Goal: Task Accomplishment & Management: Contribute content

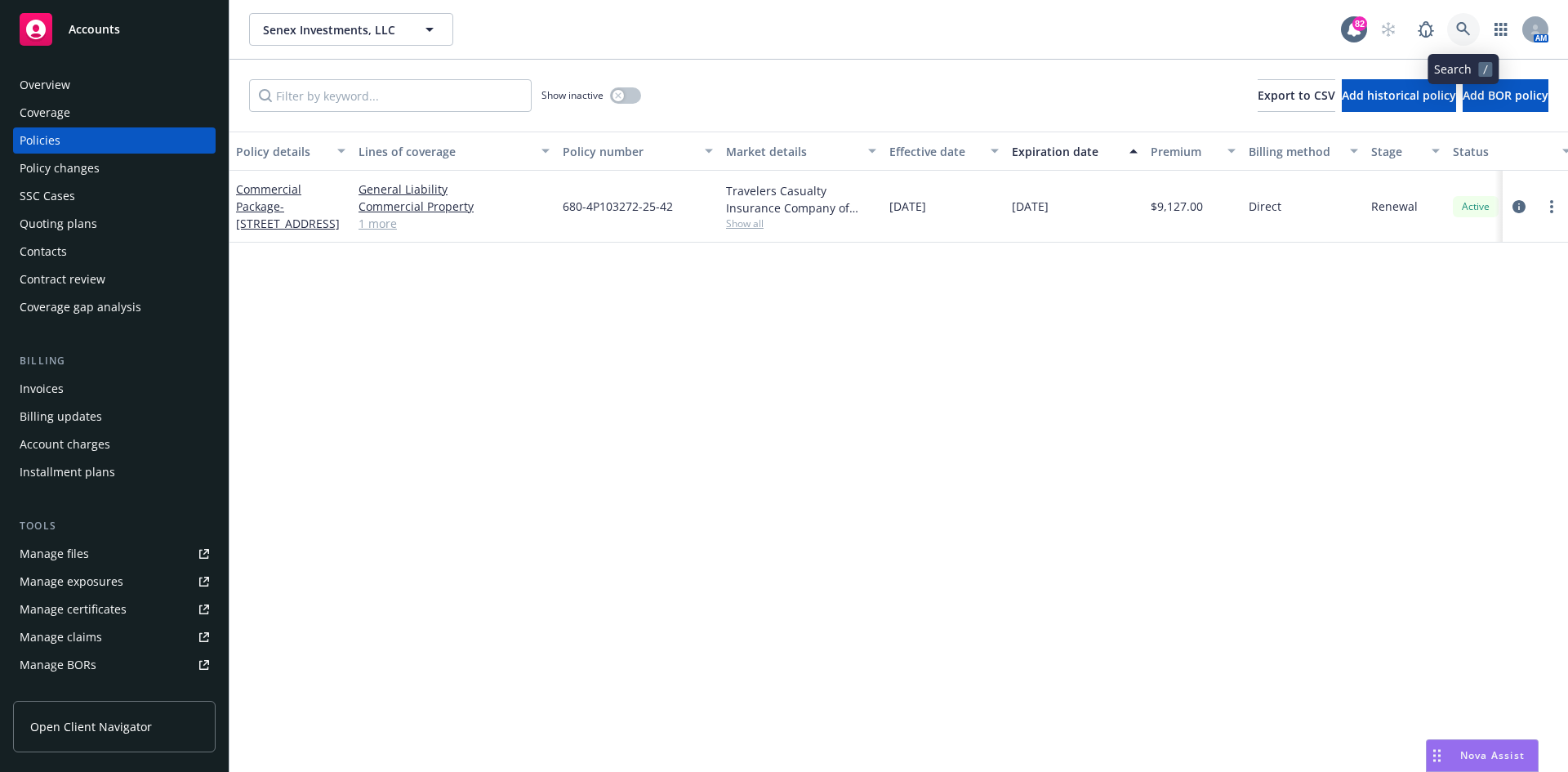
click at [1463, 24] on icon at bounding box center [1463, 29] width 14 height 14
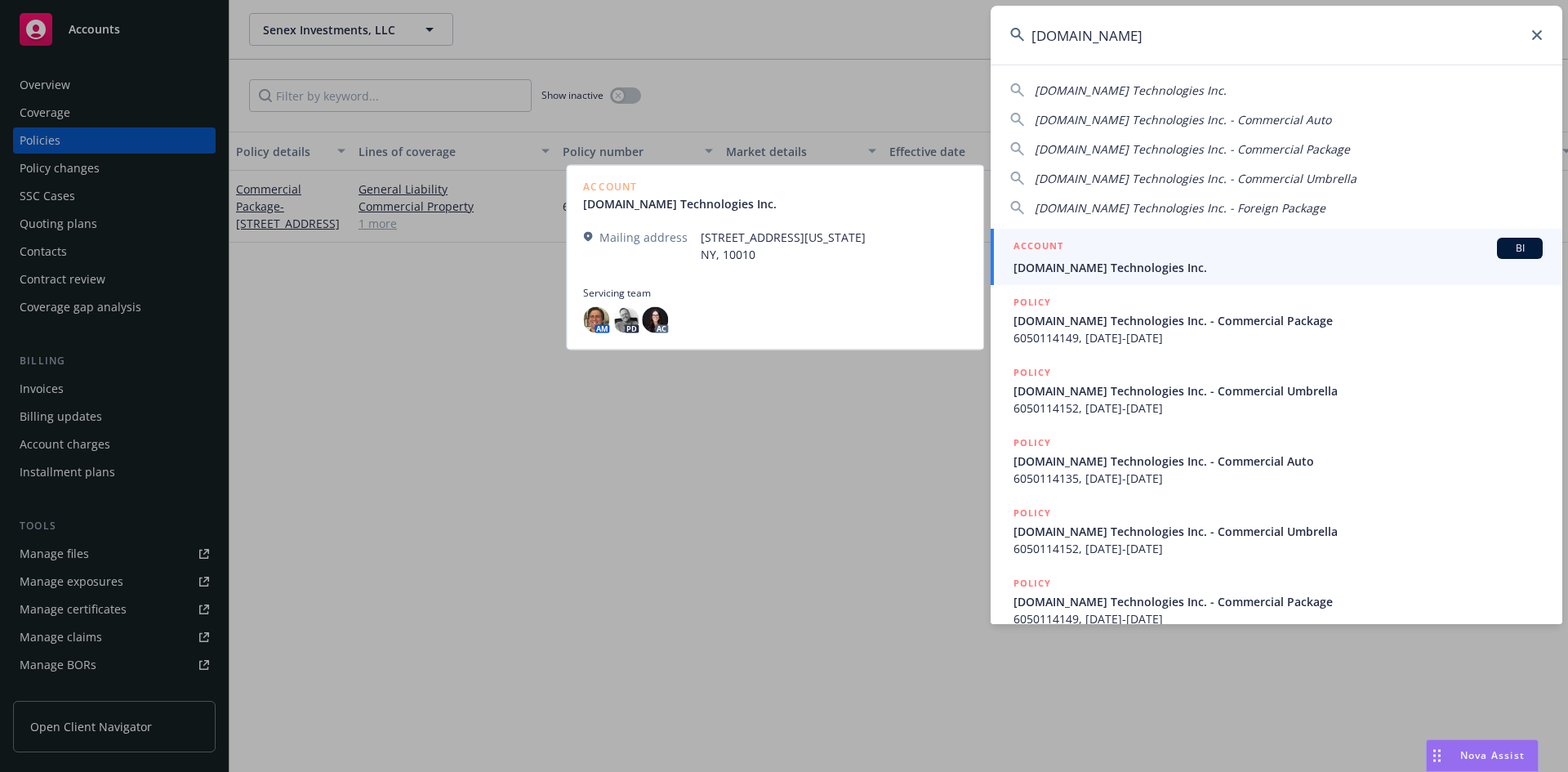
type input "[DOMAIN_NAME]"
click at [1023, 243] on h5 "ACCOUNT" at bounding box center [1038, 248] width 50 height 20
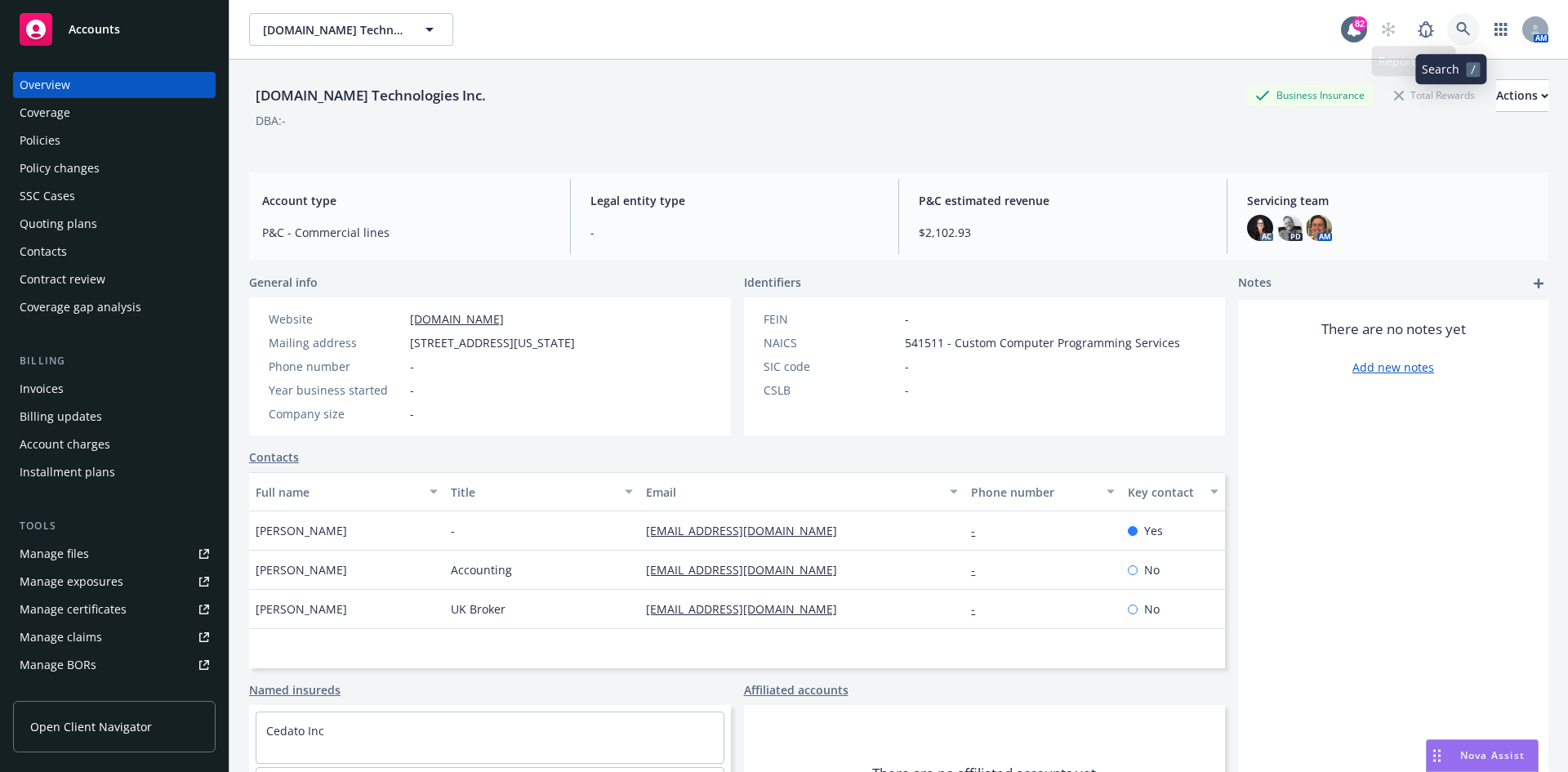
click at [1456, 25] on icon at bounding box center [1463, 29] width 15 height 15
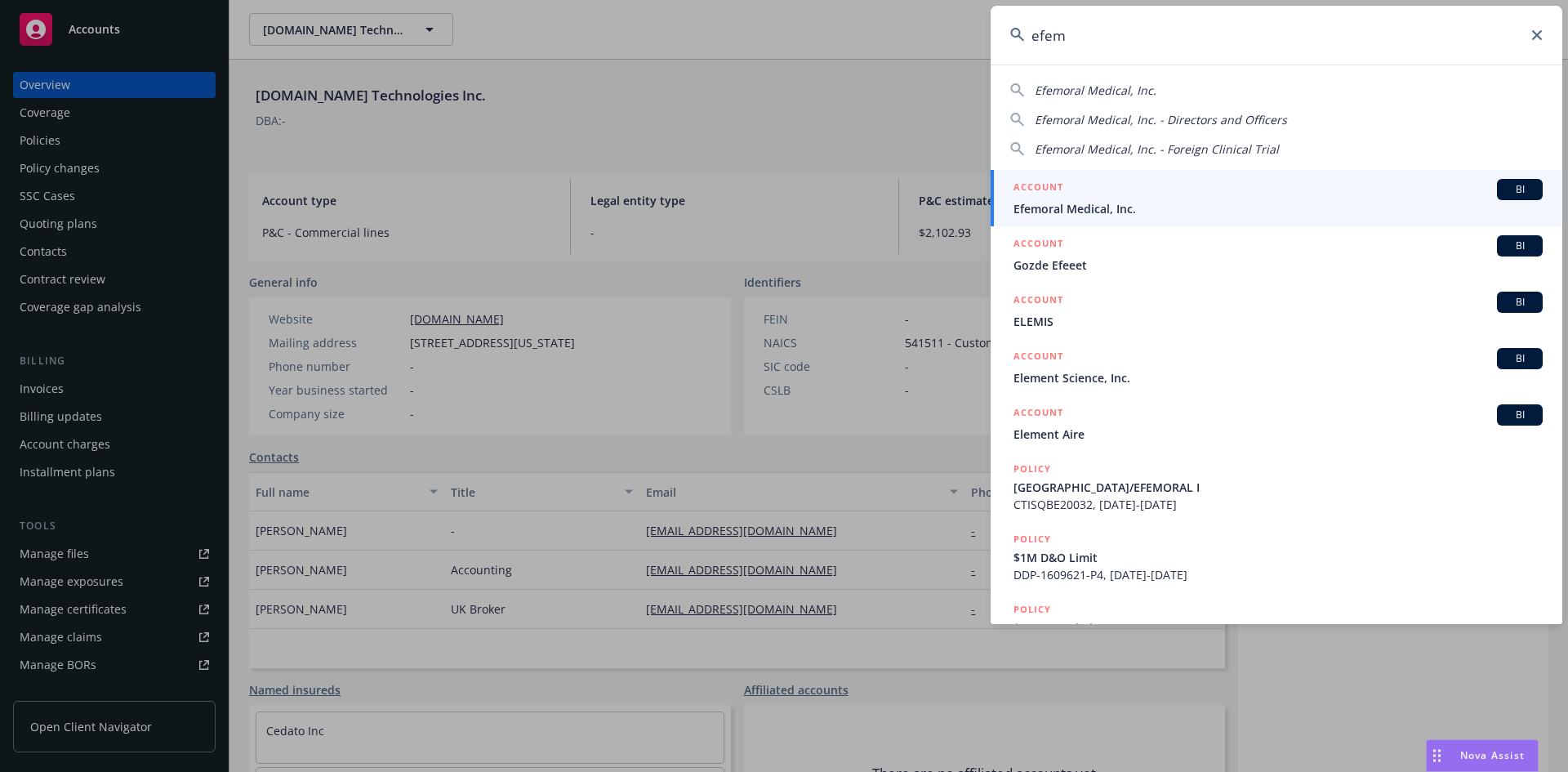
type input "efem"
click at [1049, 181] on h5 "ACCOUNT" at bounding box center [1038, 189] width 50 height 20
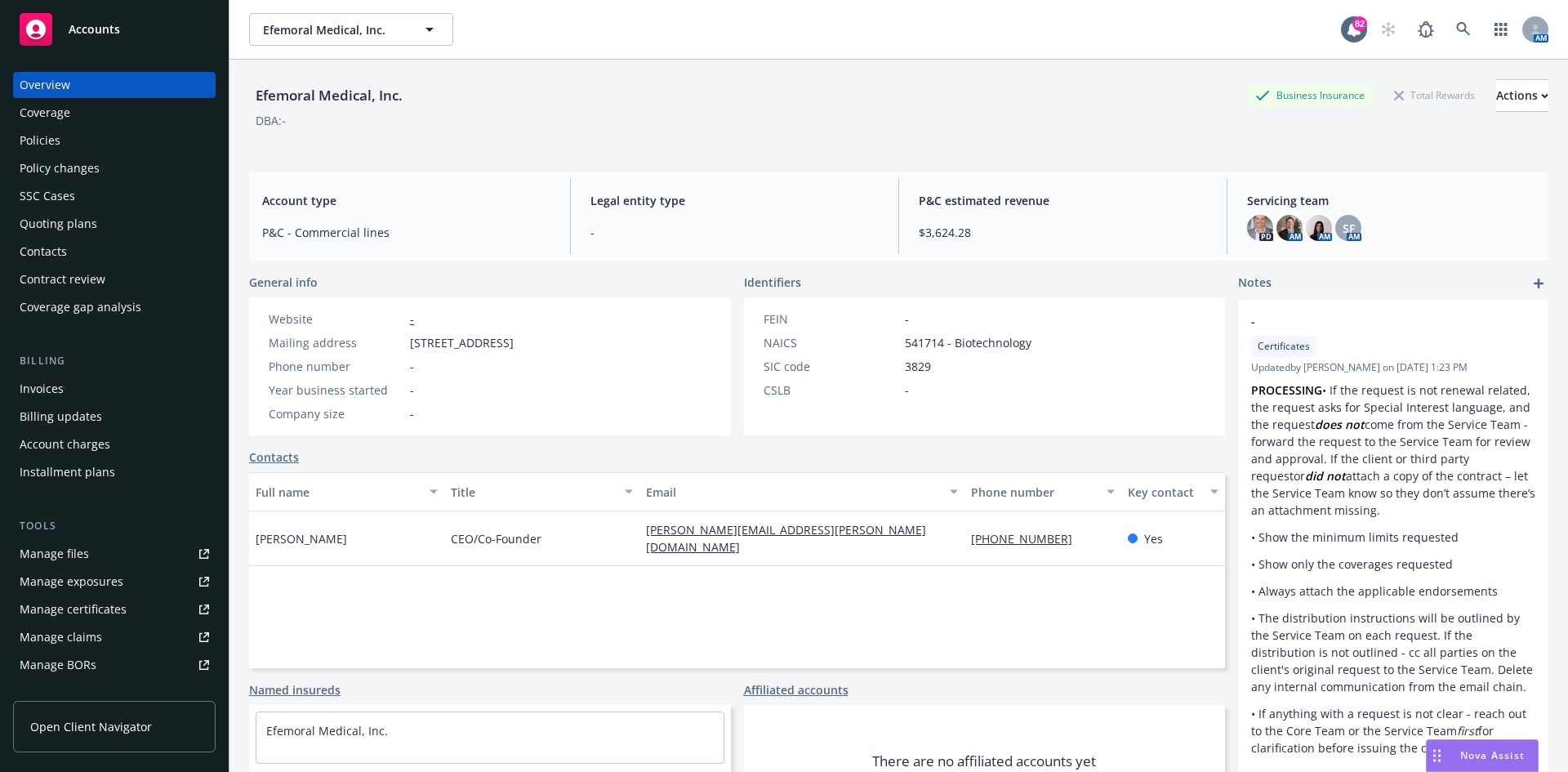
click at [16, 136] on link "Policies" at bounding box center [113, 140] width 202 height 26
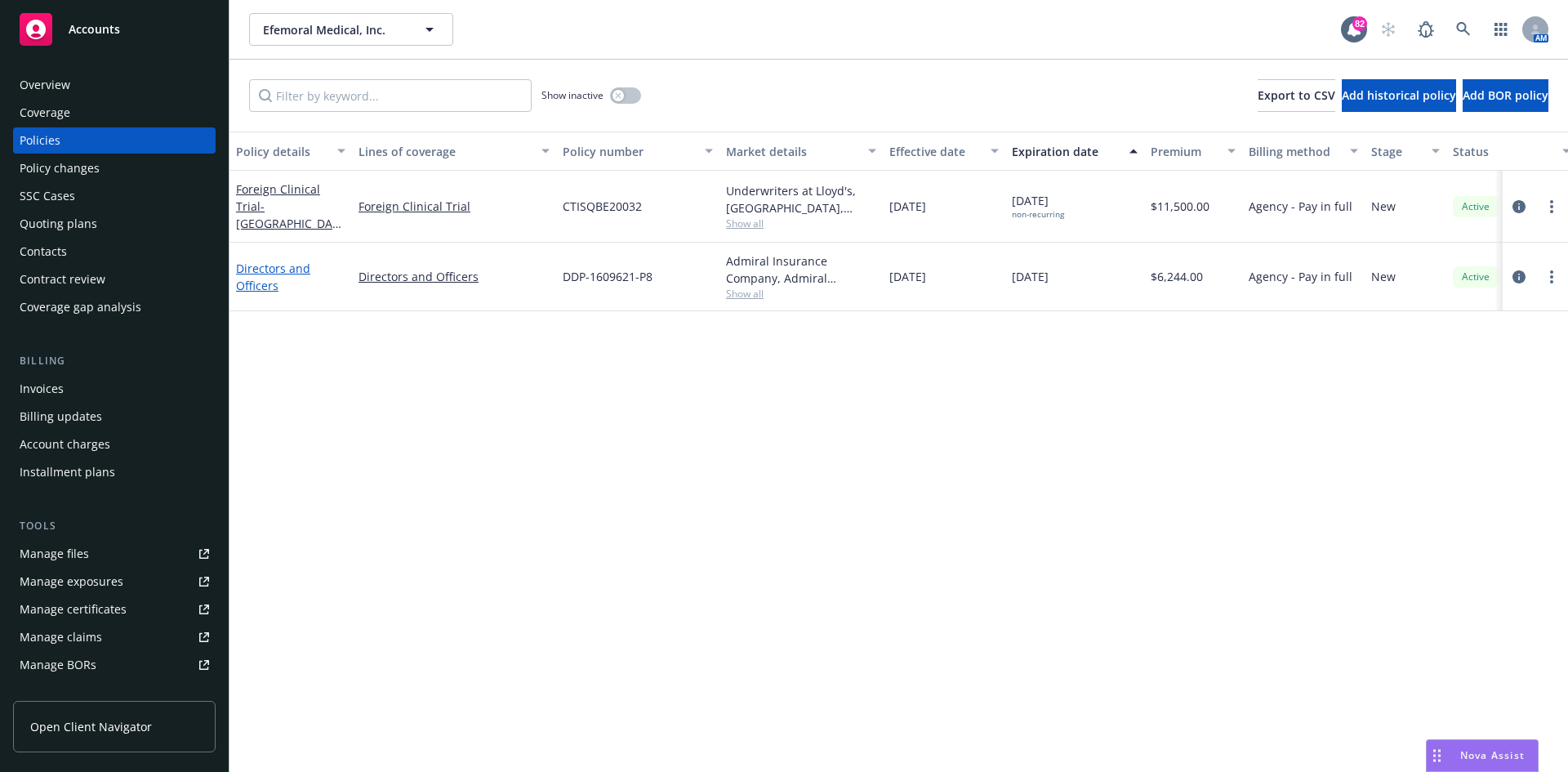
click at [281, 266] on link "Directors and Officers" at bounding box center [273, 277] width 75 height 33
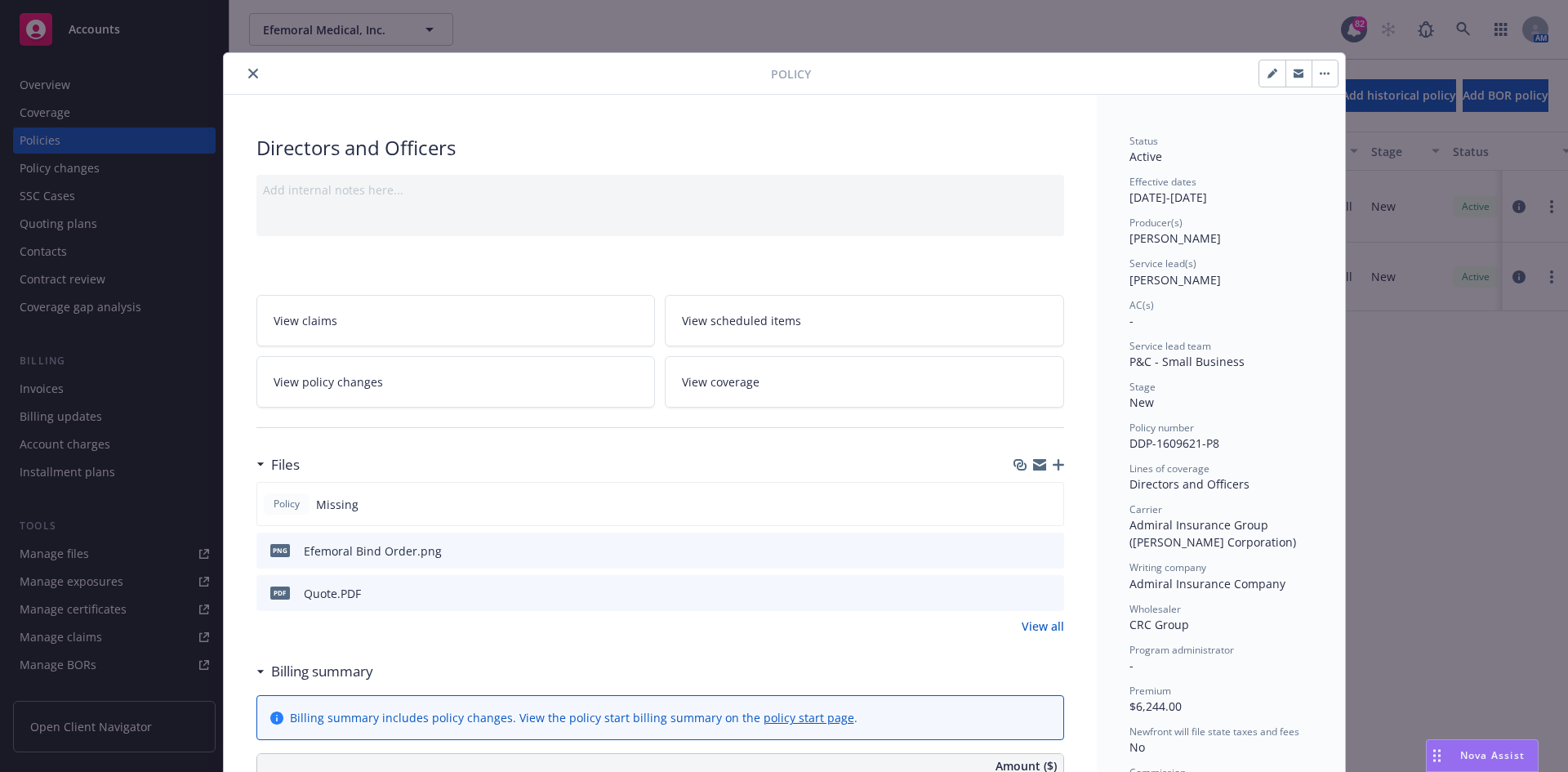
click at [250, 73] on icon "close" at bounding box center [253, 74] width 10 height 10
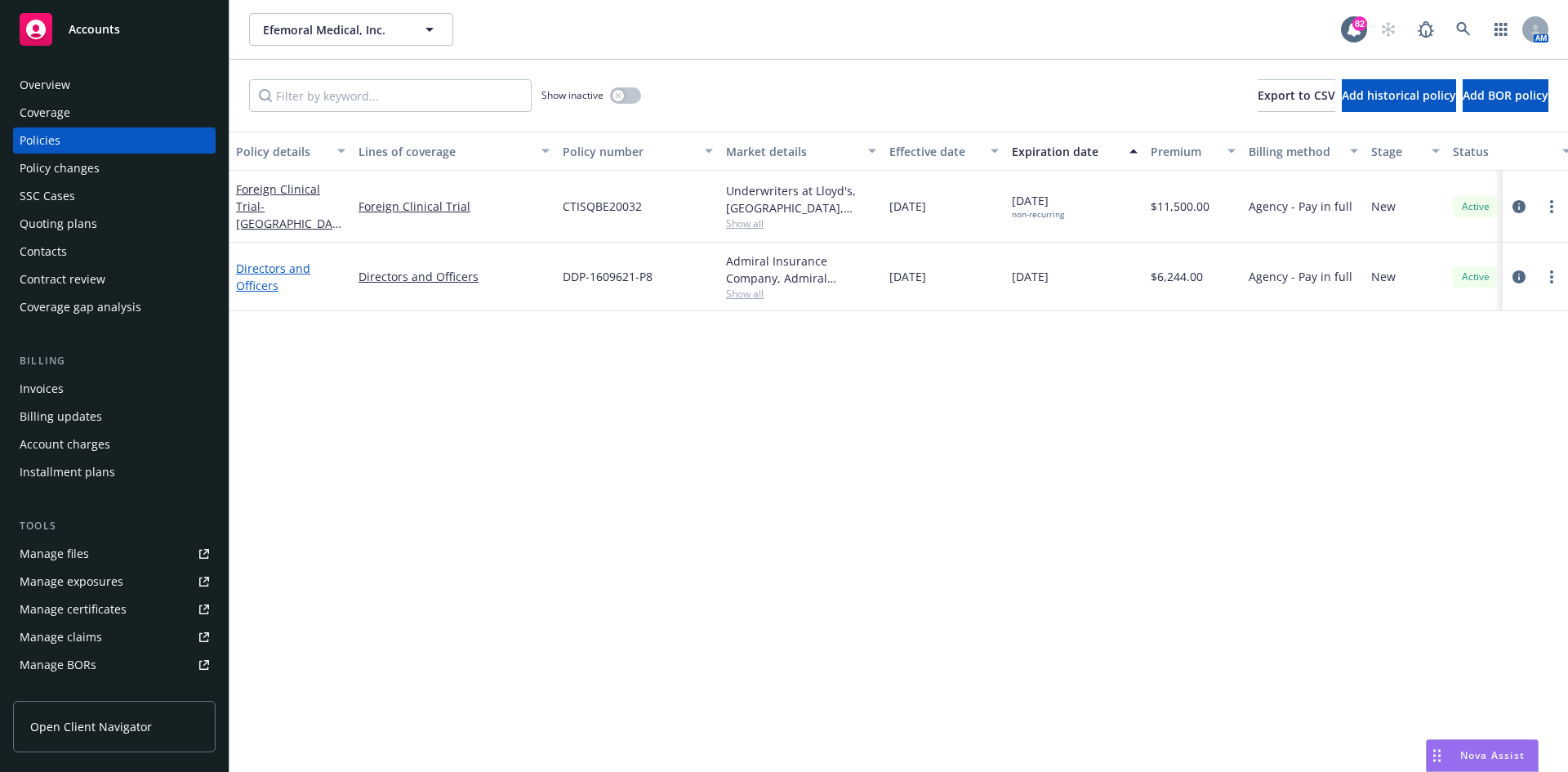
click at [290, 271] on link "Directors and Officers" at bounding box center [273, 277] width 75 height 33
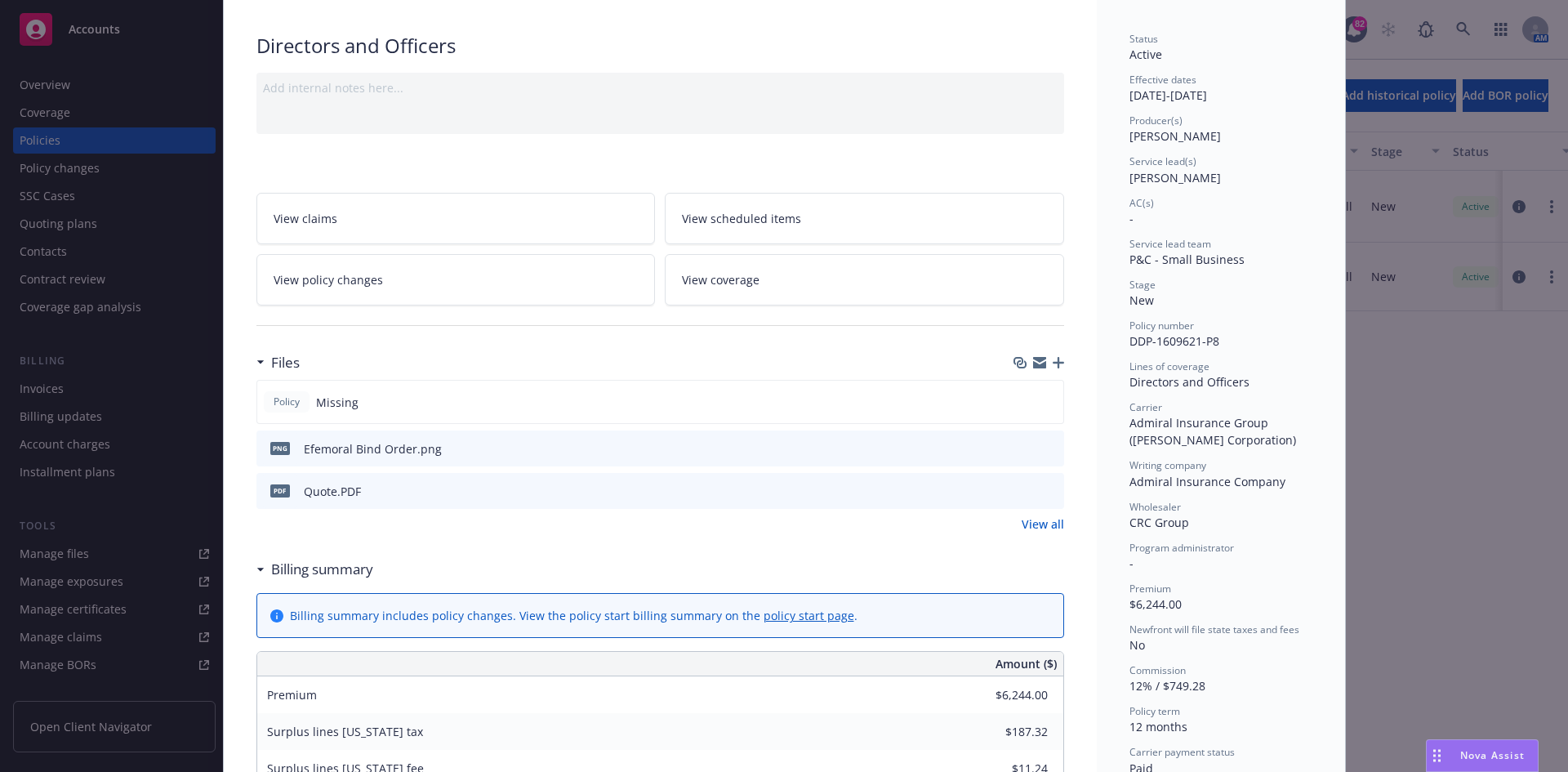
scroll to position [130, 0]
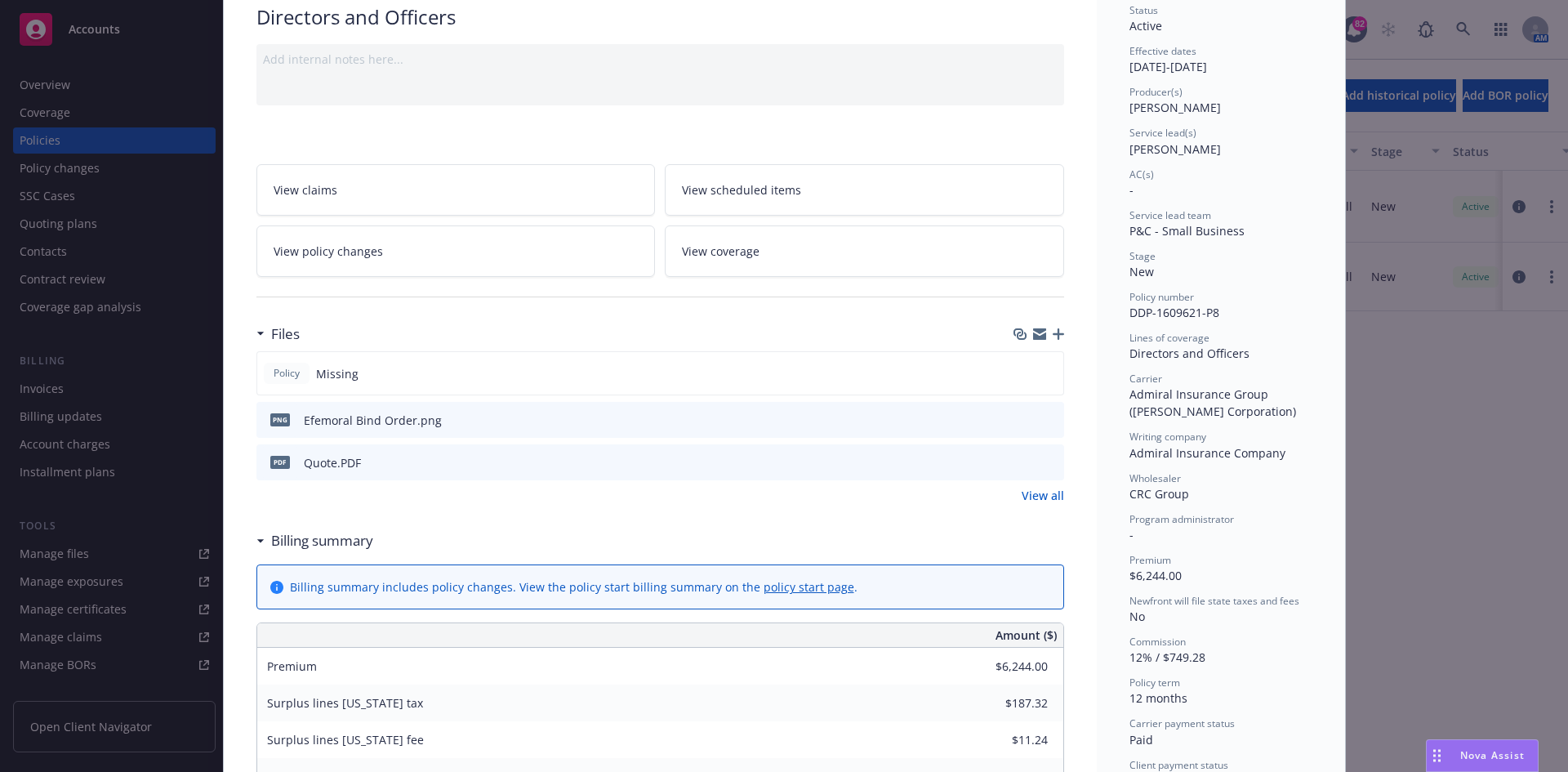
click at [1048, 461] on icon "preview file" at bounding box center [1048, 461] width 15 height 11
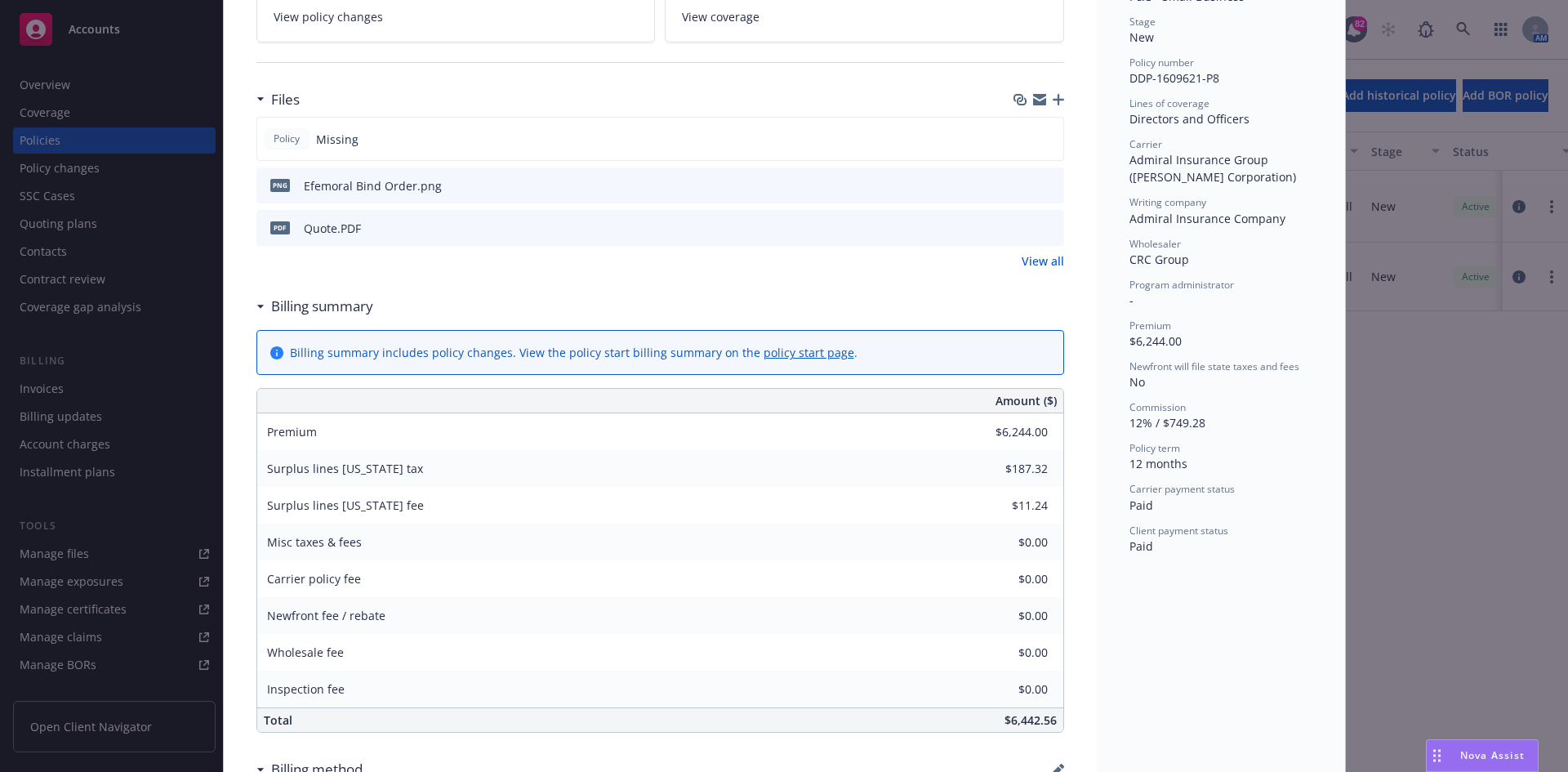
scroll to position [376, 0]
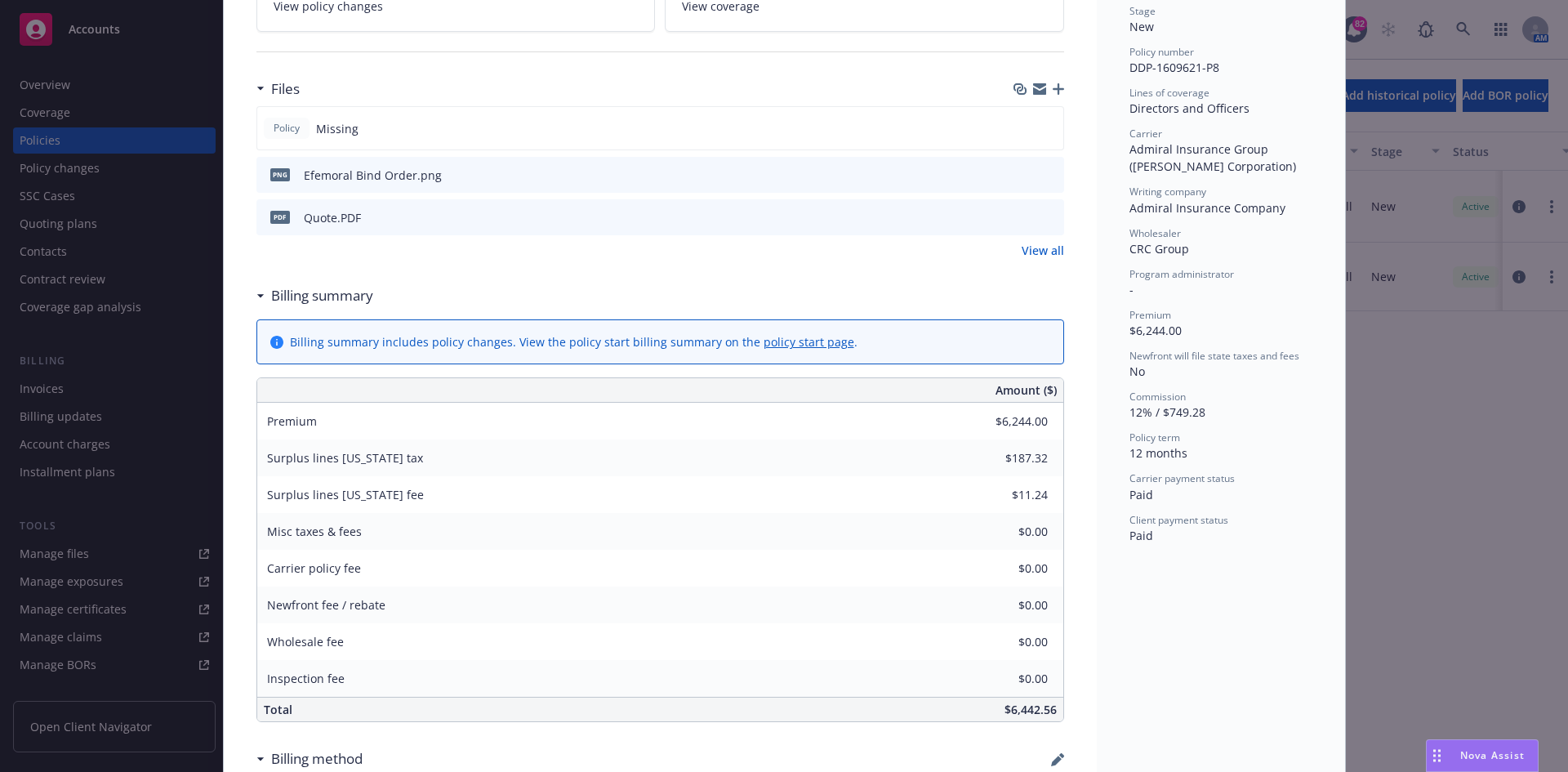
click at [1044, 172] on icon "preview file" at bounding box center [1048, 173] width 15 height 11
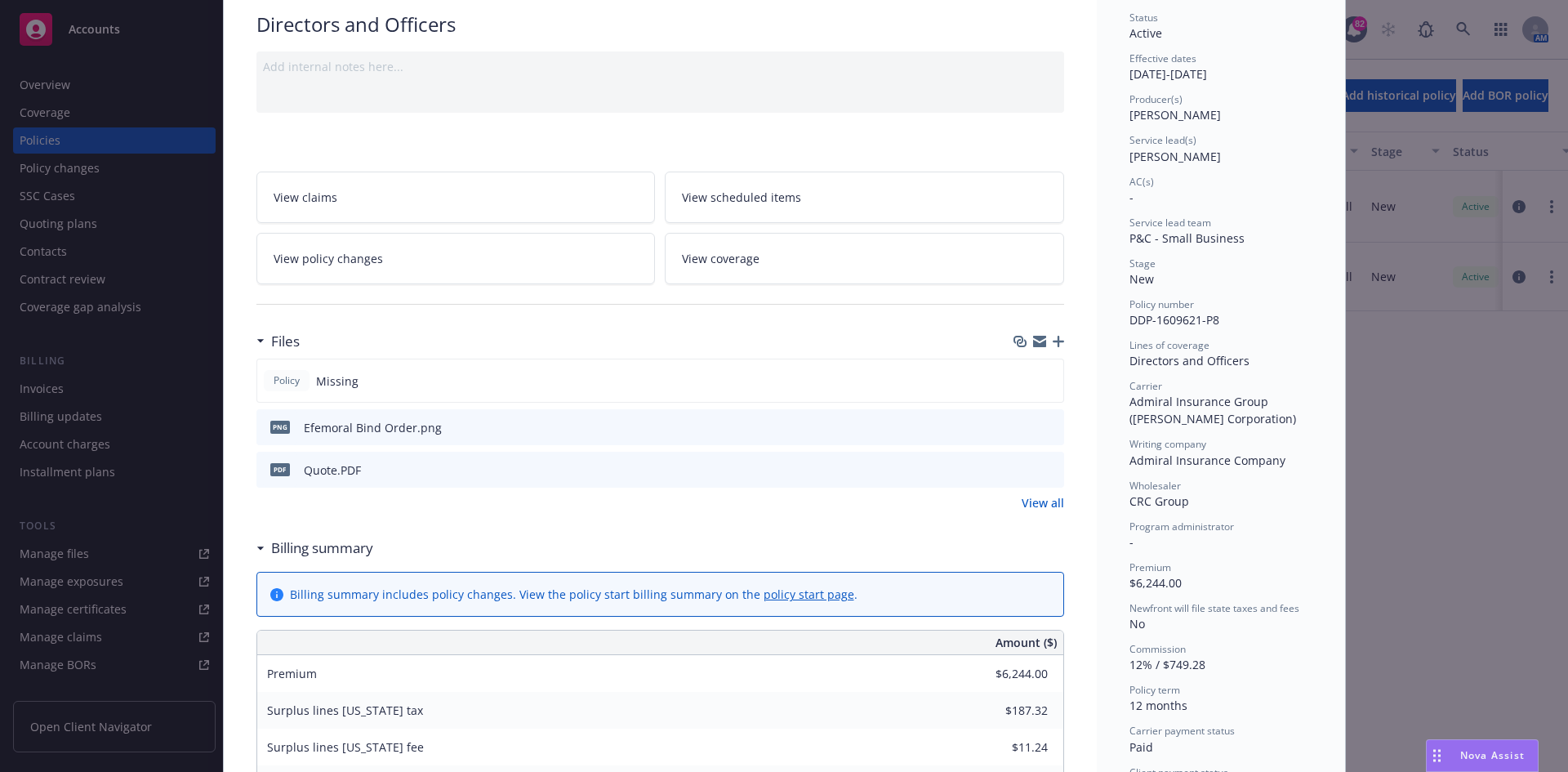
scroll to position [0, 0]
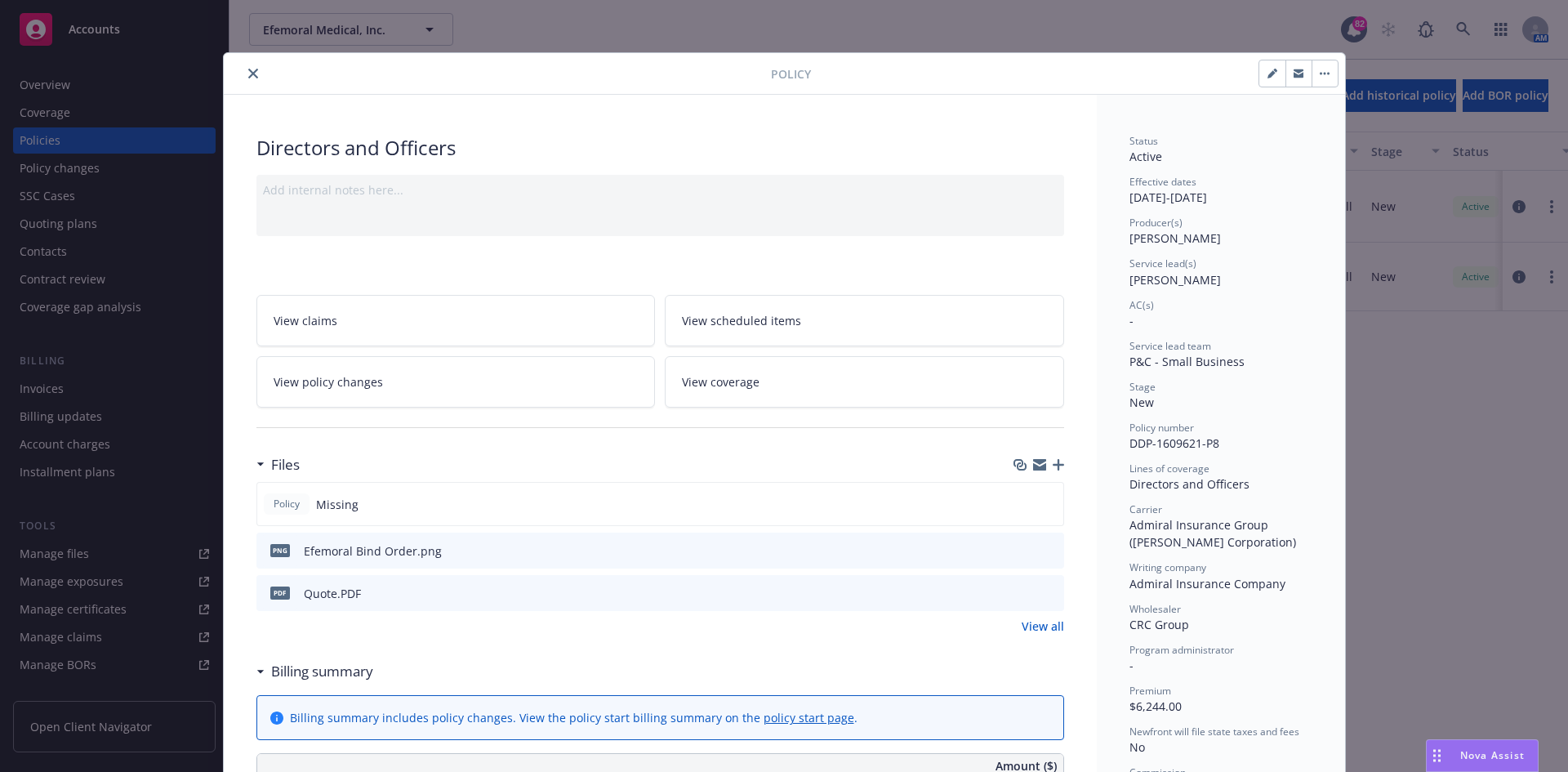
click at [248, 73] on icon "close" at bounding box center [253, 74] width 10 height 10
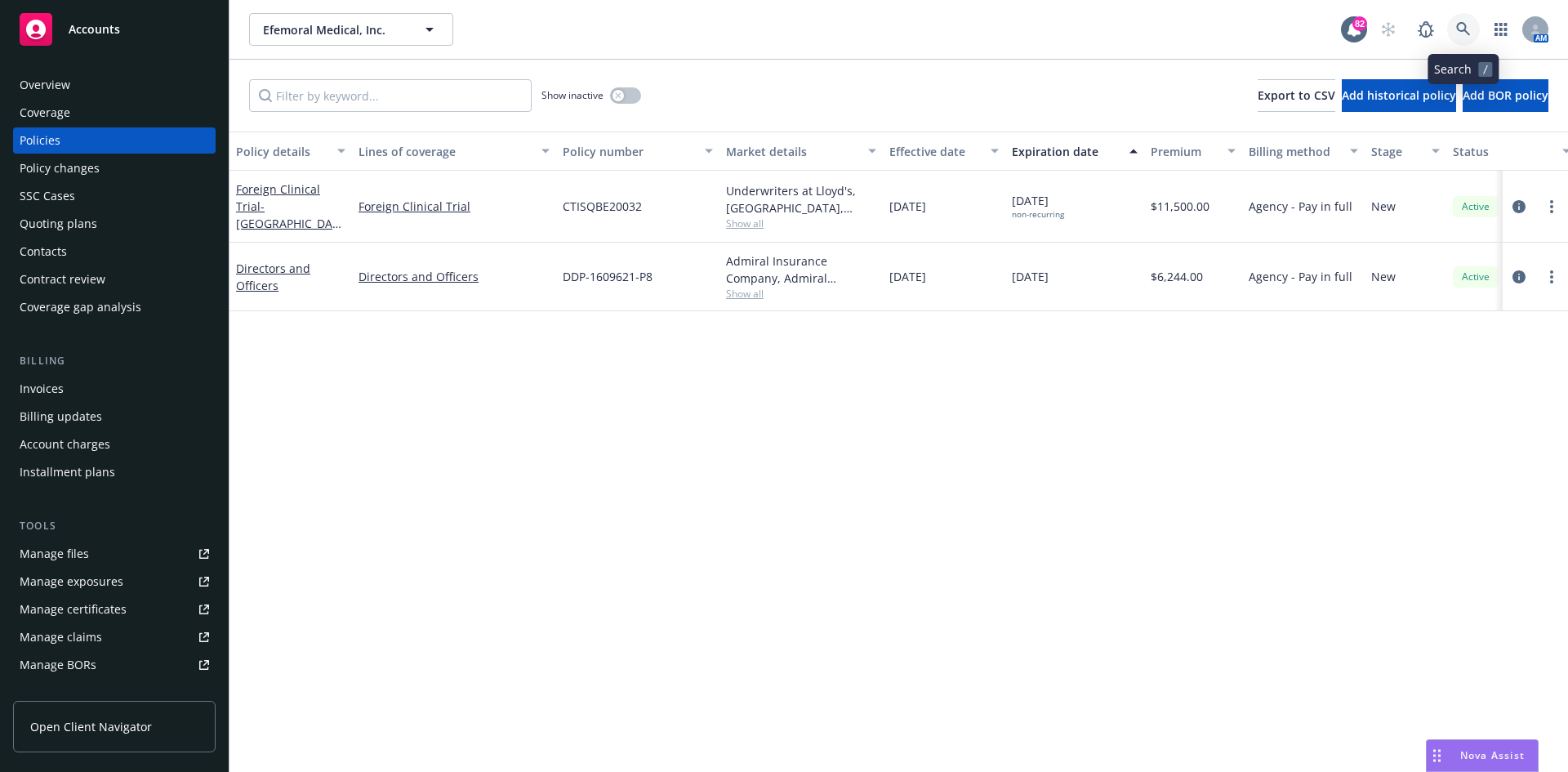
click at [1468, 23] on icon at bounding box center [1463, 29] width 15 height 15
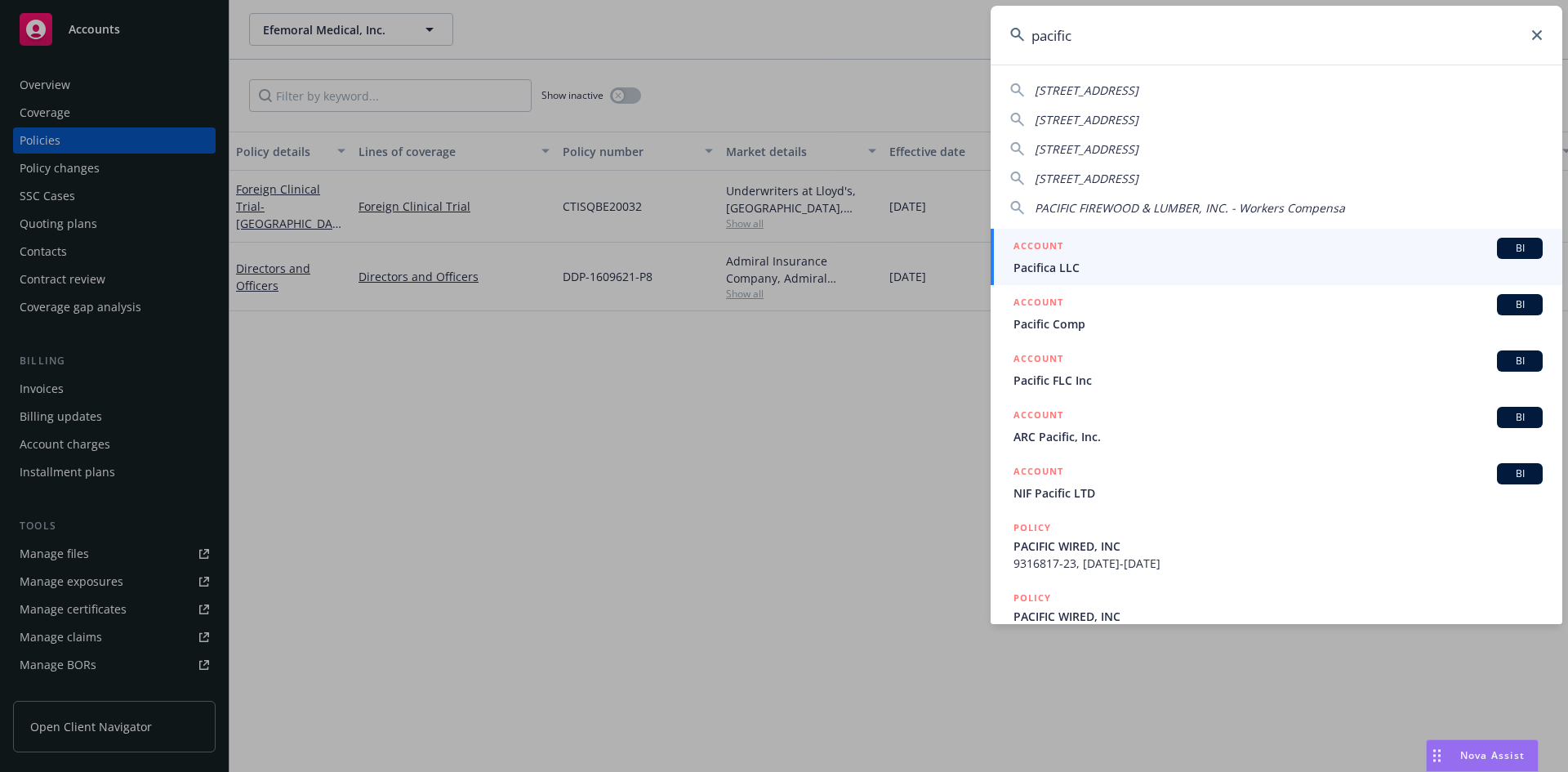
drag, startPoint x: 1077, startPoint y: 51, endPoint x: 1006, endPoint y: 51, distance: 71.0
click at [1006, 51] on input "pacific" at bounding box center [1276, 35] width 571 height 59
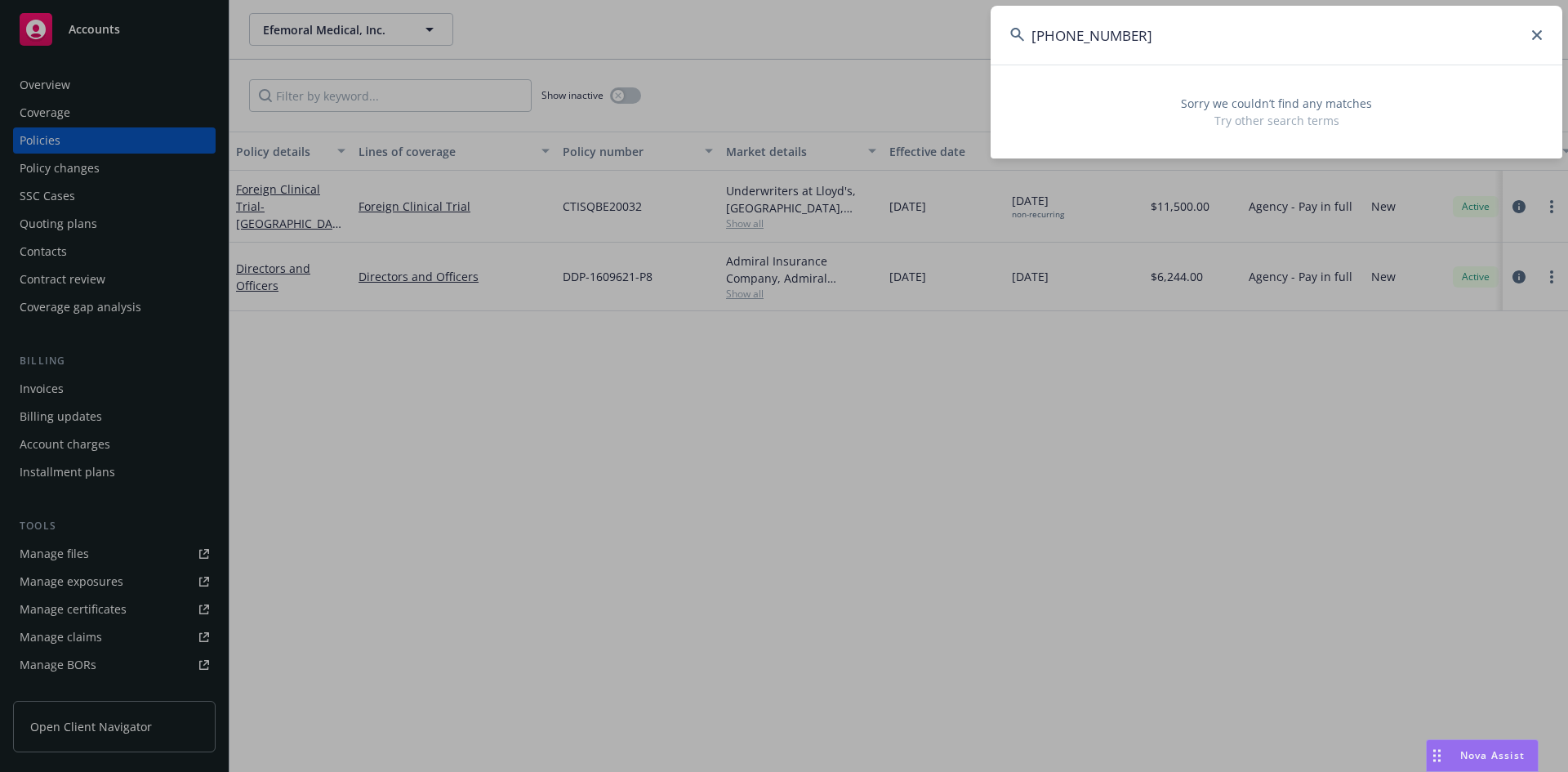
type input "[PHONE_NUMBER]"
click at [1537, 38] on icon at bounding box center [1537, 35] width 10 height 10
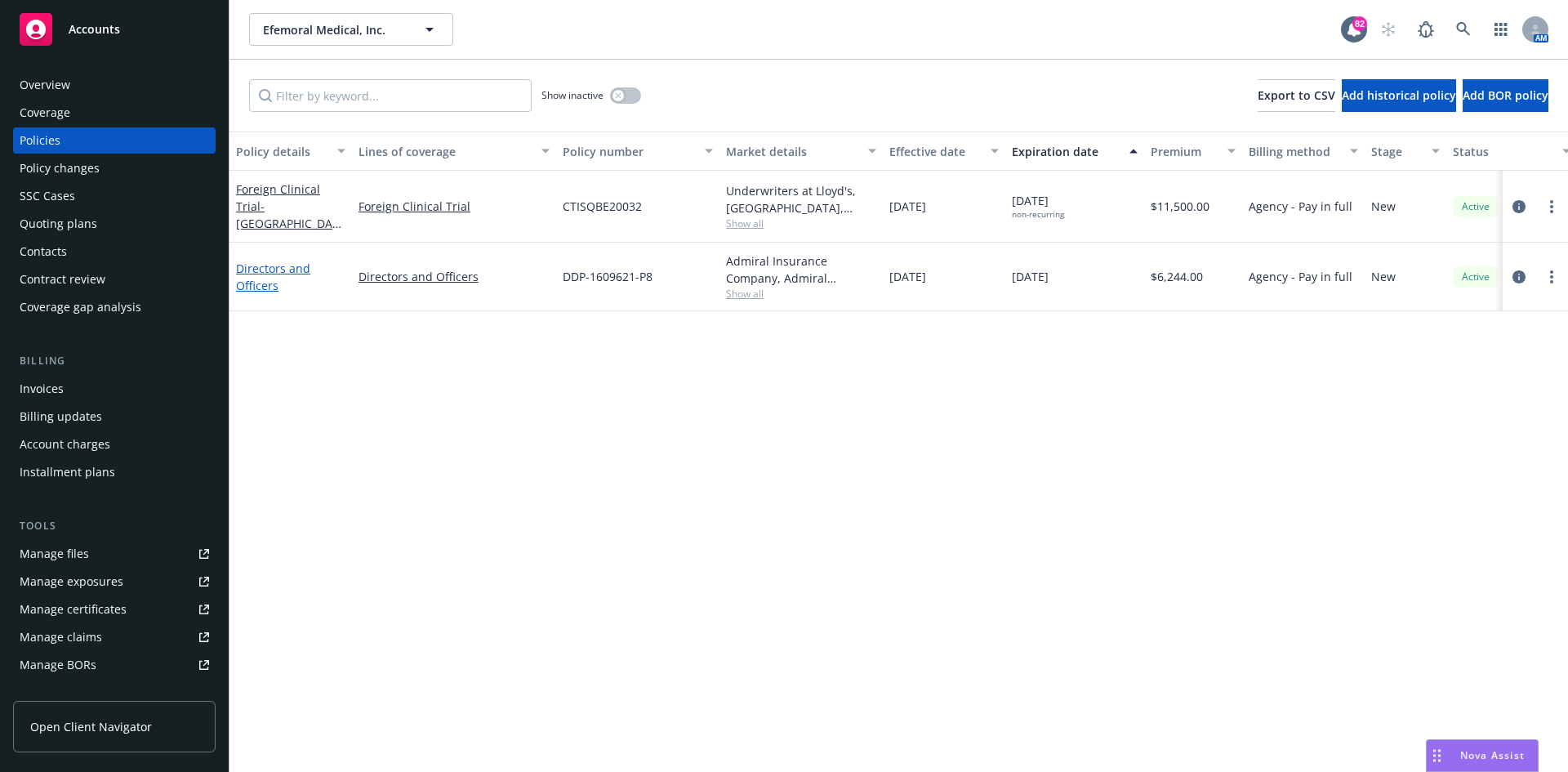
click at [278, 270] on link "Directors and Officers" at bounding box center [273, 277] width 75 height 33
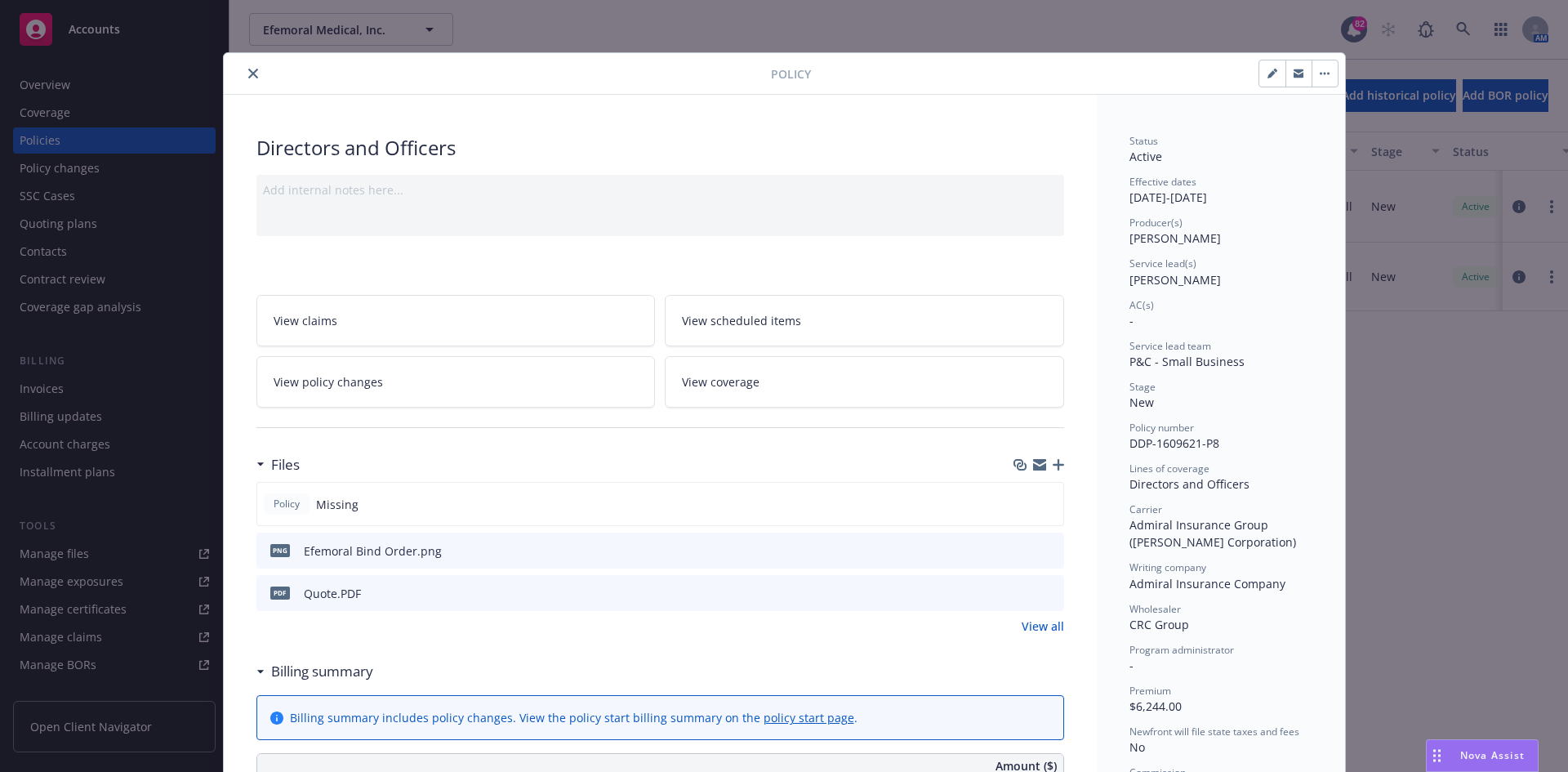
scroll to position [49, 0]
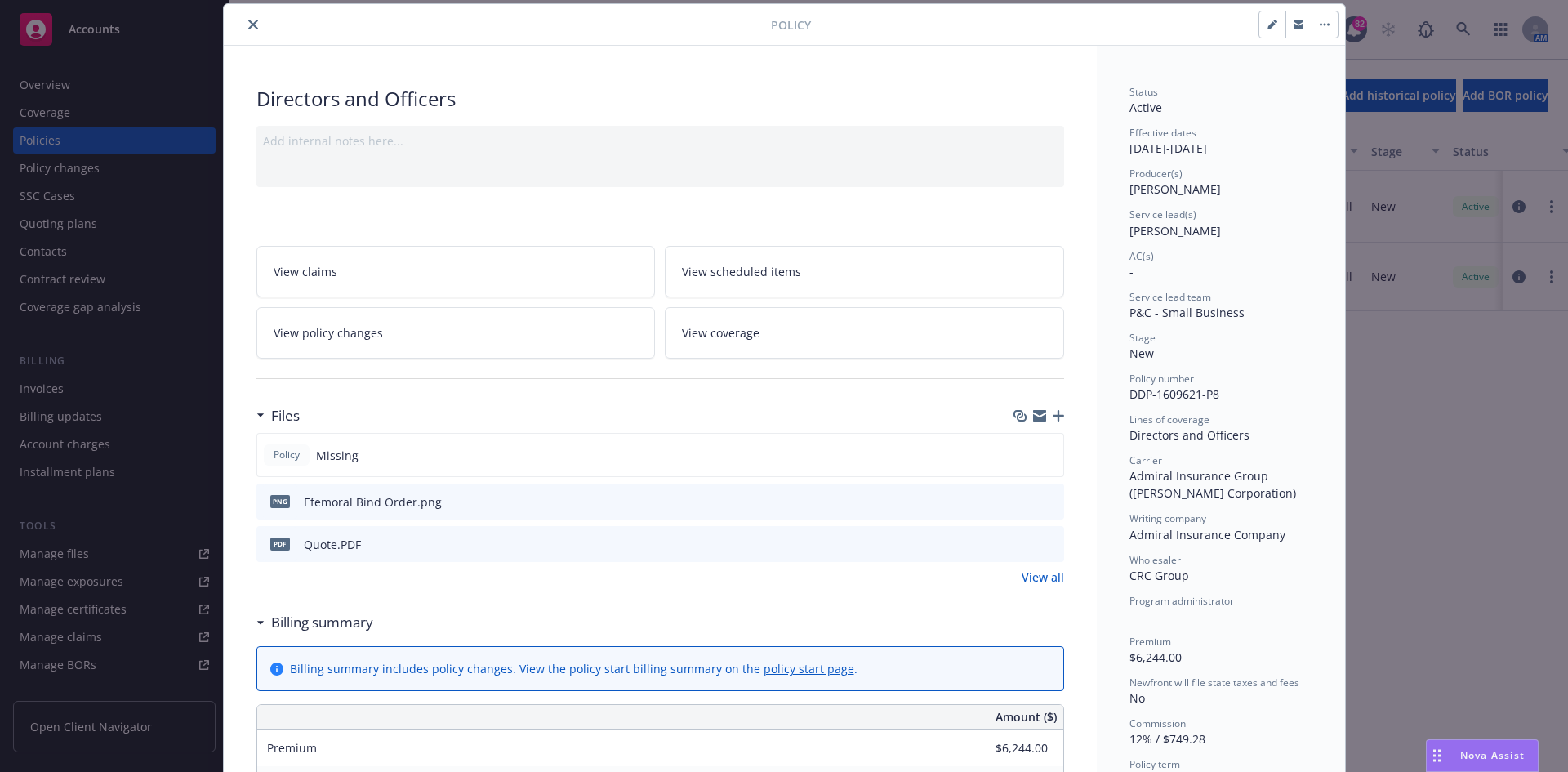
click at [1027, 449] on div "Policy Missing" at bounding box center [661, 455] width 808 height 44
click at [1044, 540] on icon "preview file" at bounding box center [1048, 543] width 15 height 11
click at [256, 25] on button "close" at bounding box center [254, 25] width 20 height 20
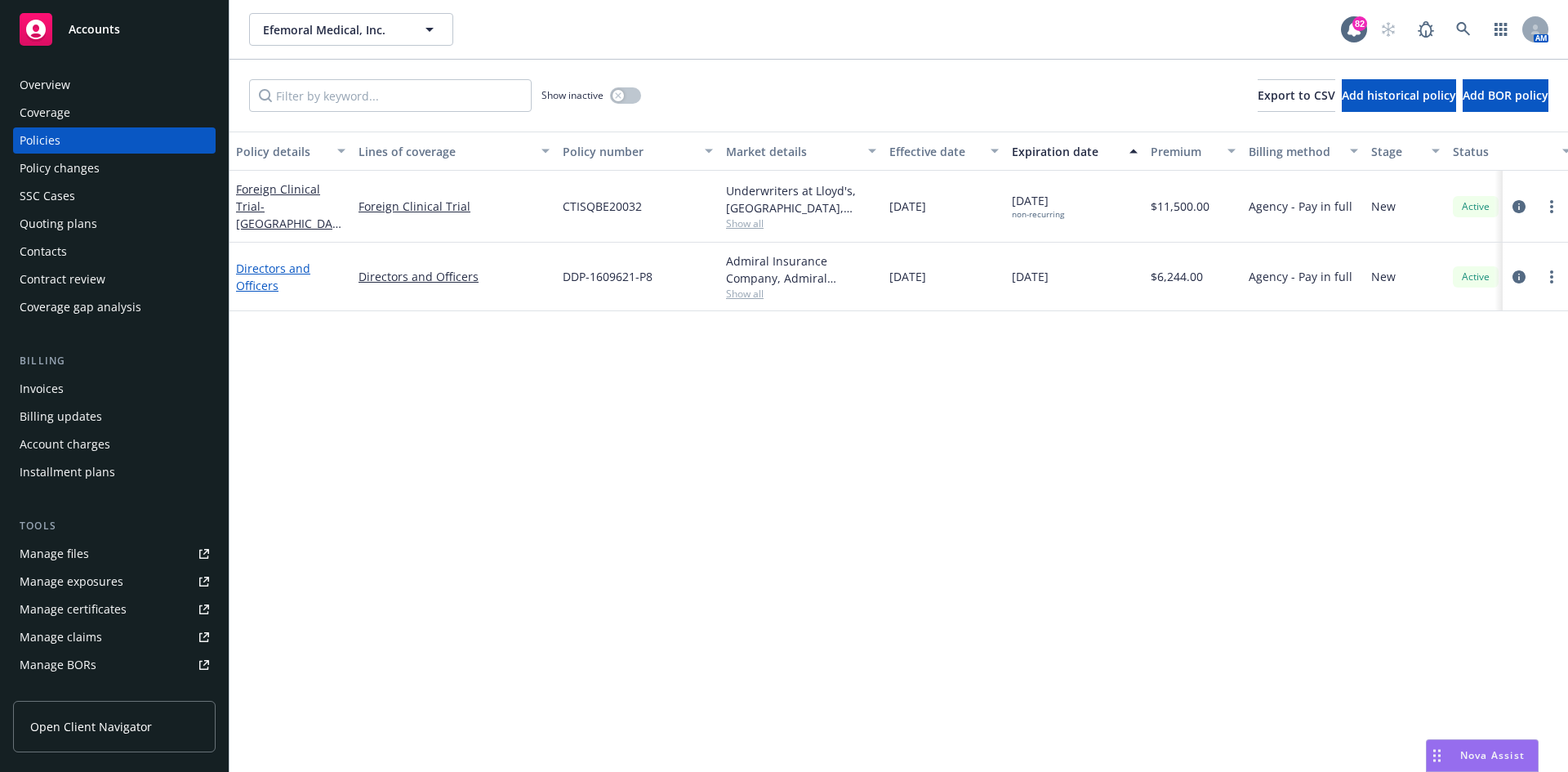
click at [294, 270] on link "Directors and Officers" at bounding box center [273, 277] width 75 height 33
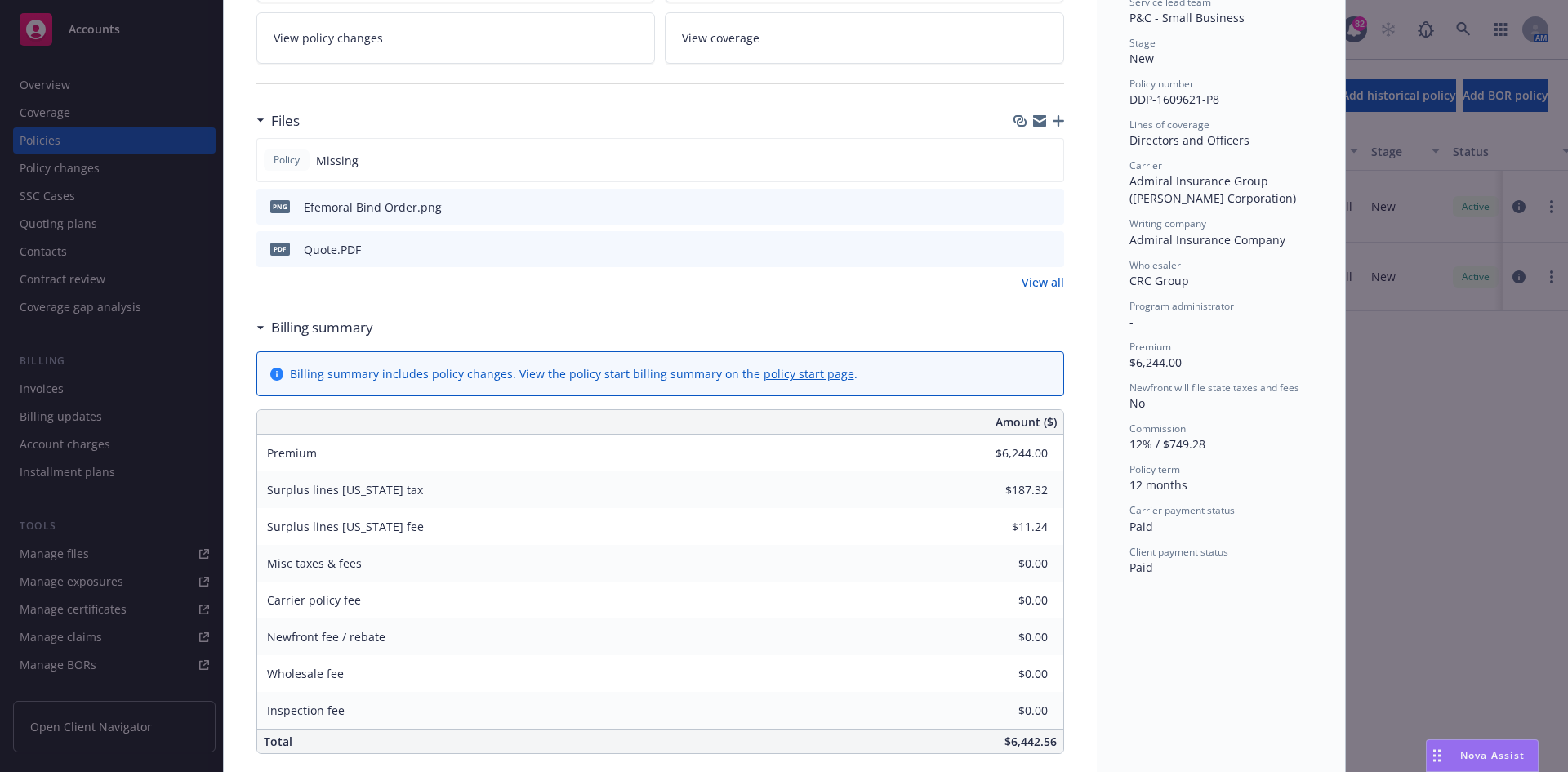
scroll to position [11, 0]
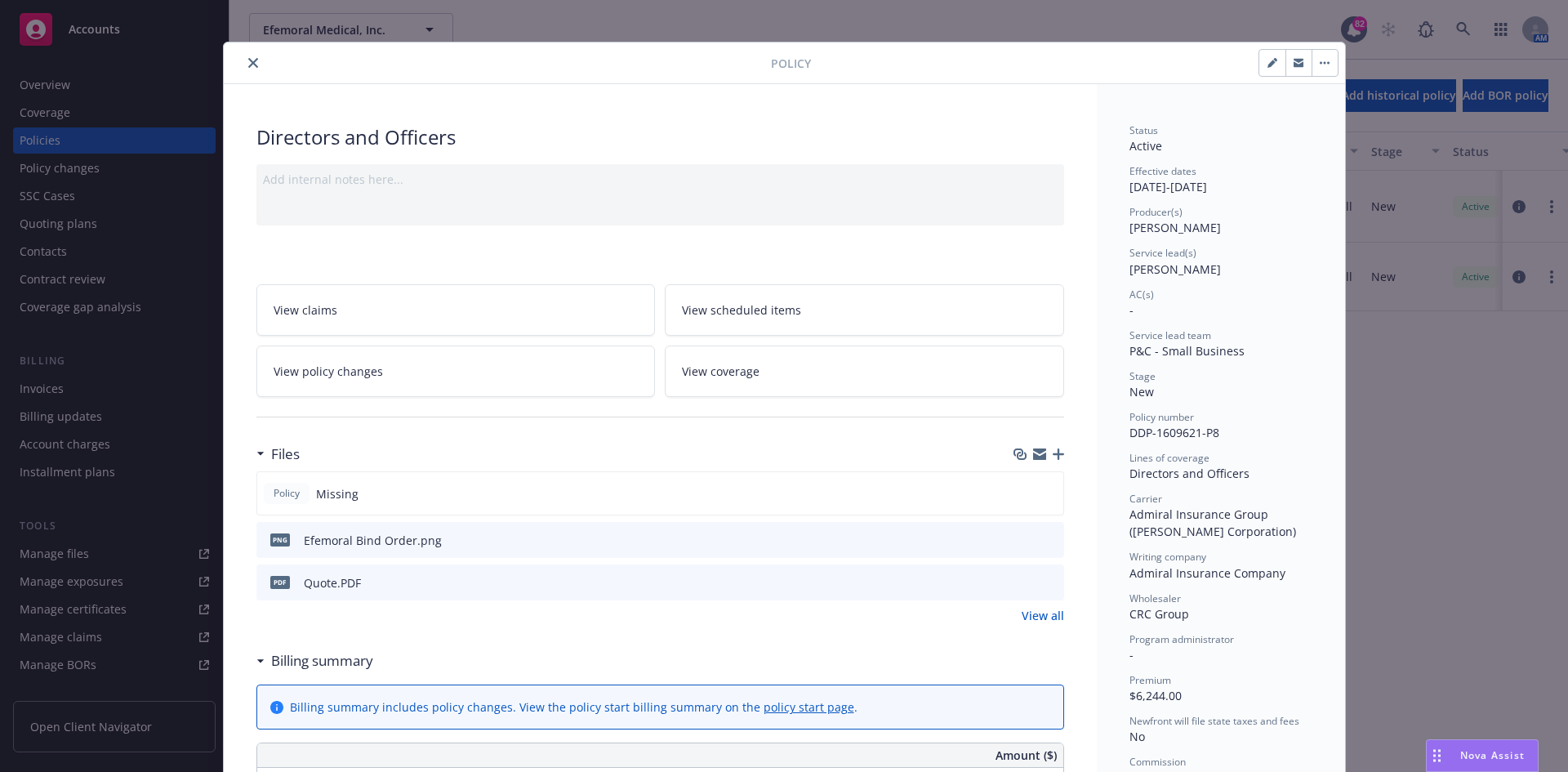
click at [244, 57] on button "close" at bounding box center [254, 63] width 20 height 20
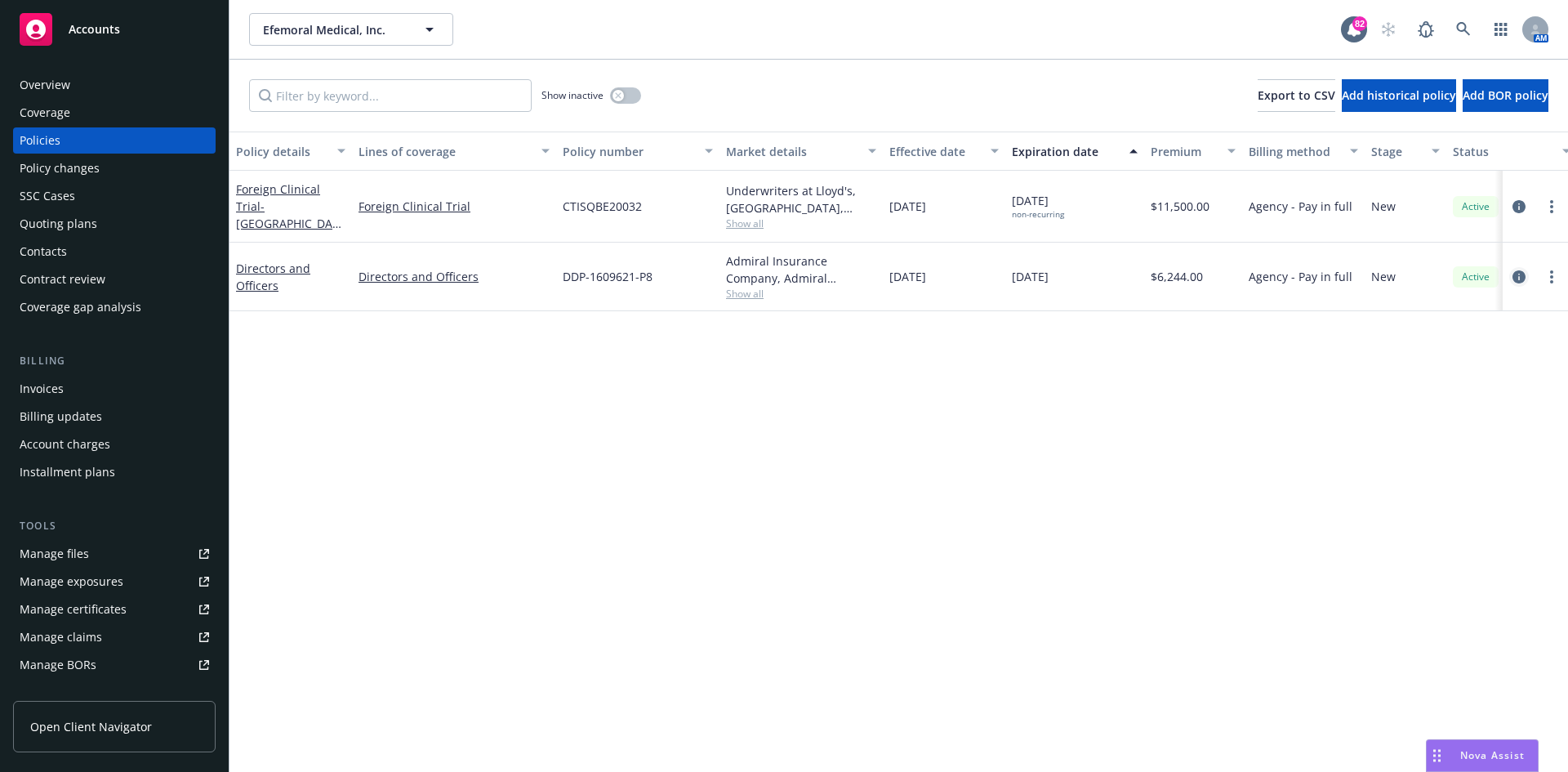
click at [1523, 277] on icon "circleInformation" at bounding box center [1519, 277] width 13 height 13
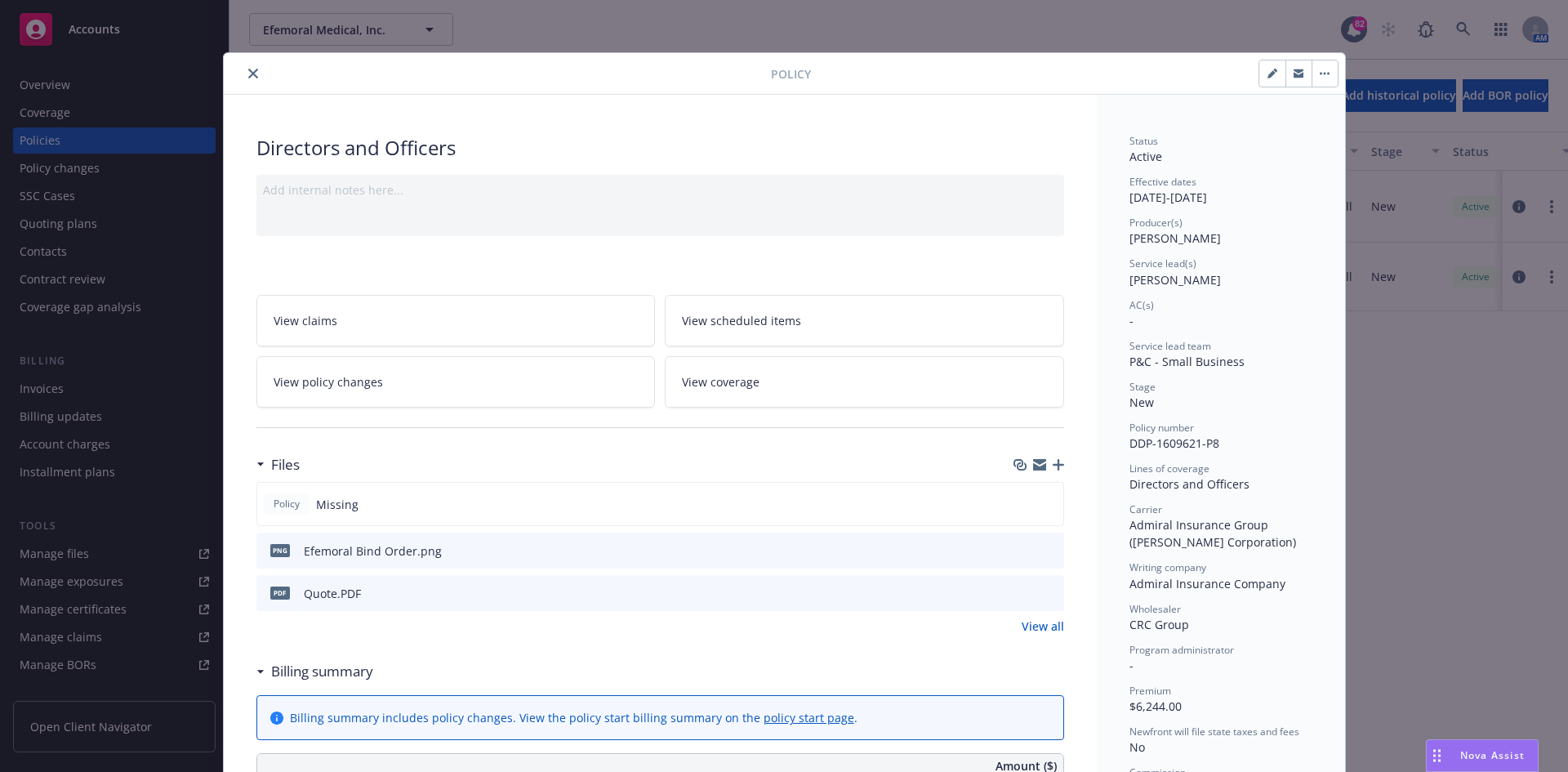
scroll to position [49, 0]
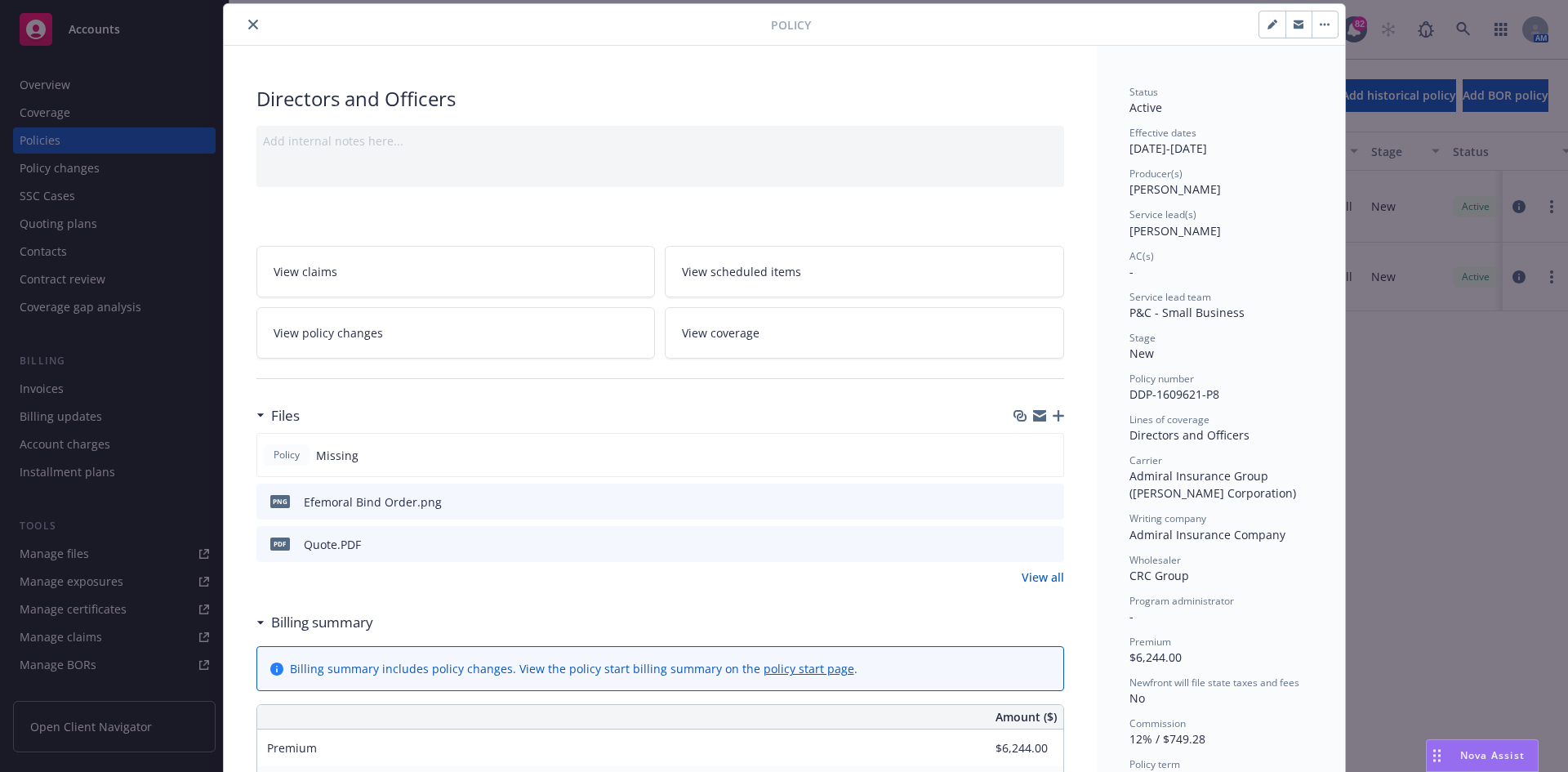
click at [248, 22] on icon "close" at bounding box center [253, 25] width 10 height 10
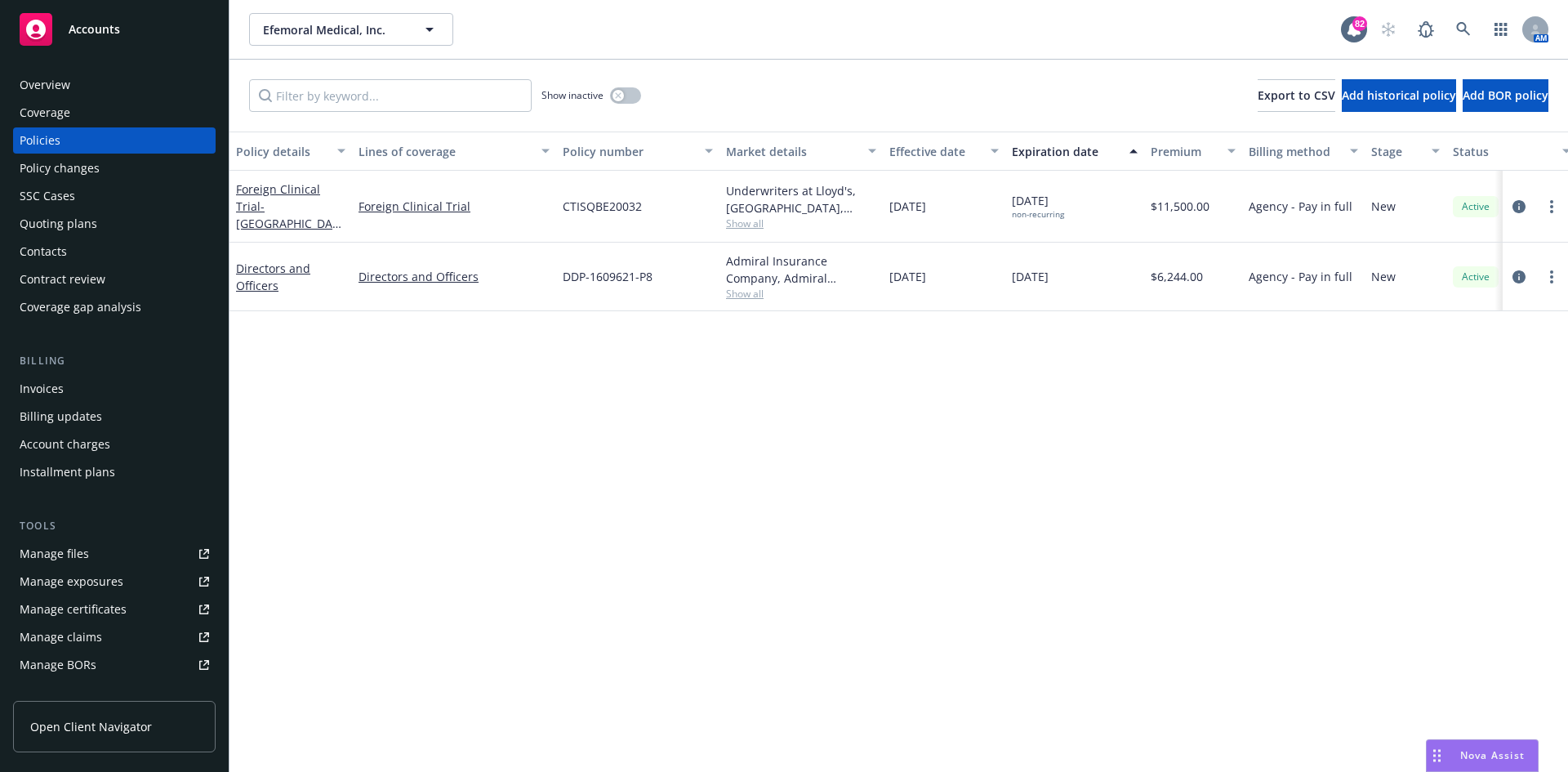
click at [746, 297] on span "Show all" at bounding box center [800, 294] width 150 height 14
click at [1141, 423] on div "Policy details Lines of coverage Policy number Market details Effective date Ex…" at bounding box center [899, 451] width 1339 height 641
drag, startPoint x: 667, startPoint y: 277, endPoint x: 559, endPoint y: 280, distance: 108.0
click at [559, 280] on div "DDP-1609621-P8" at bounding box center [638, 277] width 163 height 69
copy span "DDP-1609621-P8"
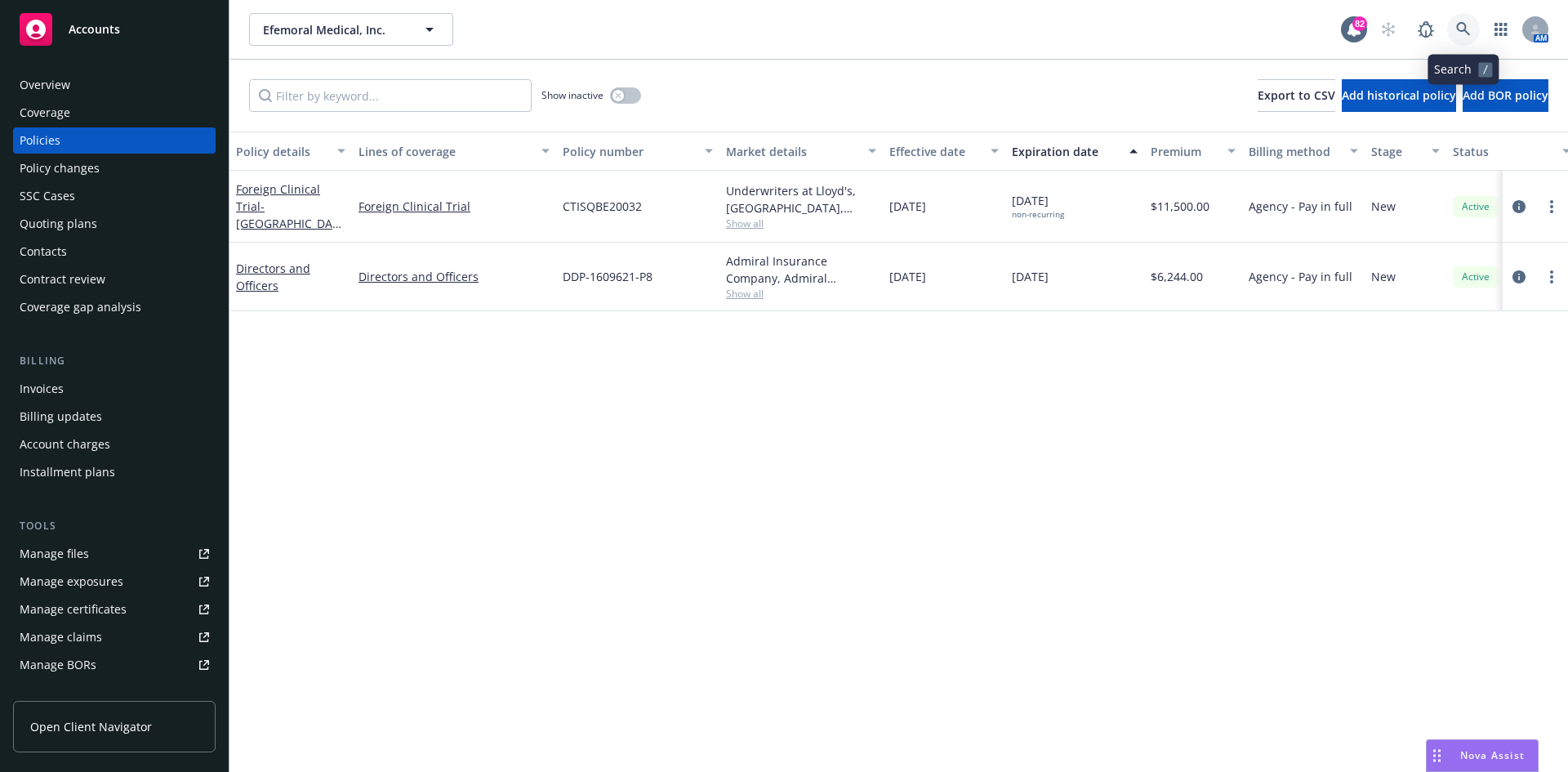
click at [1470, 28] on icon at bounding box center [1463, 29] width 15 height 15
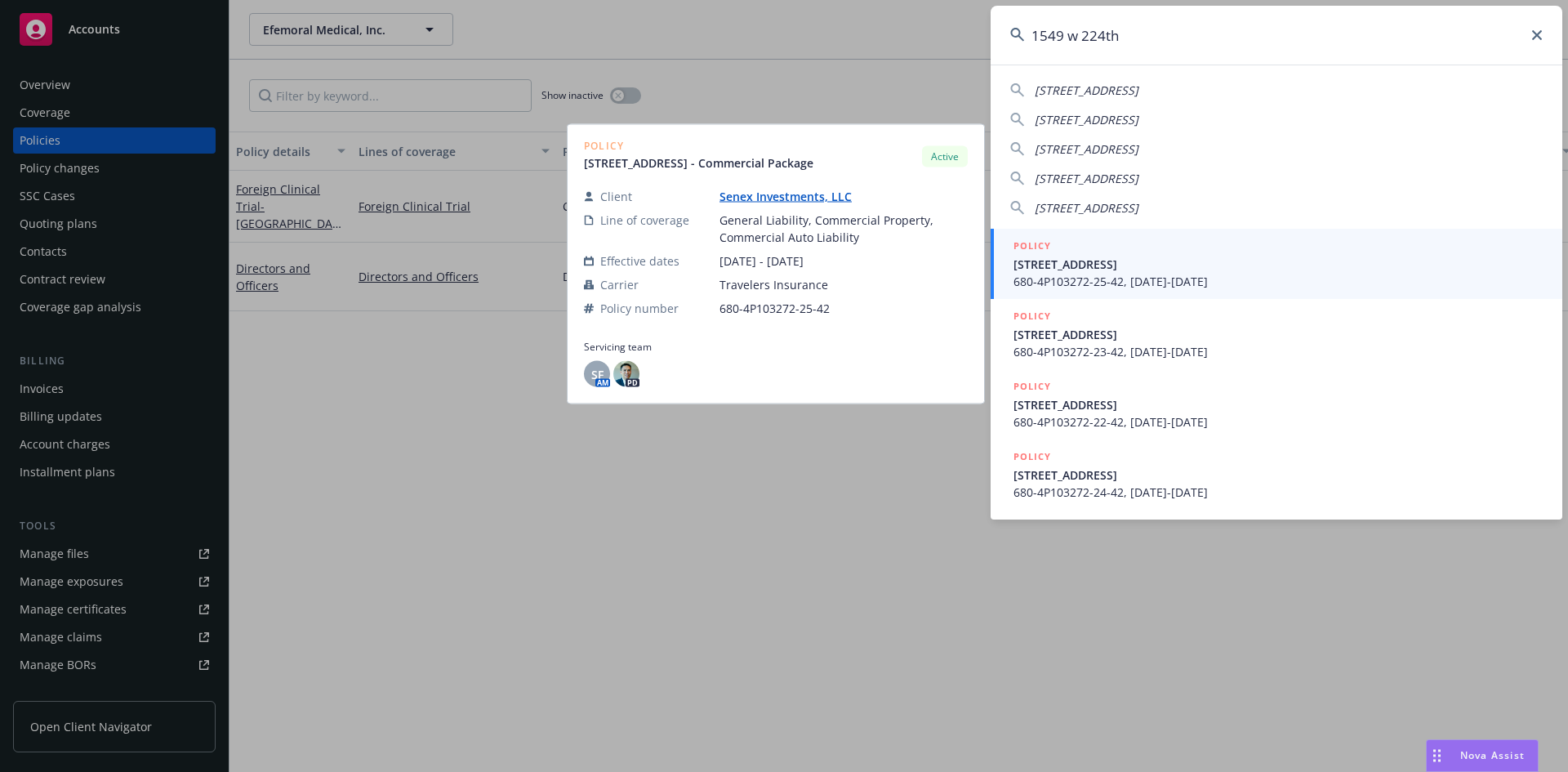
type input "1549 w 224th"
click at [1030, 241] on h5 "POLICY" at bounding box center [1032, 246] width 38 height 16
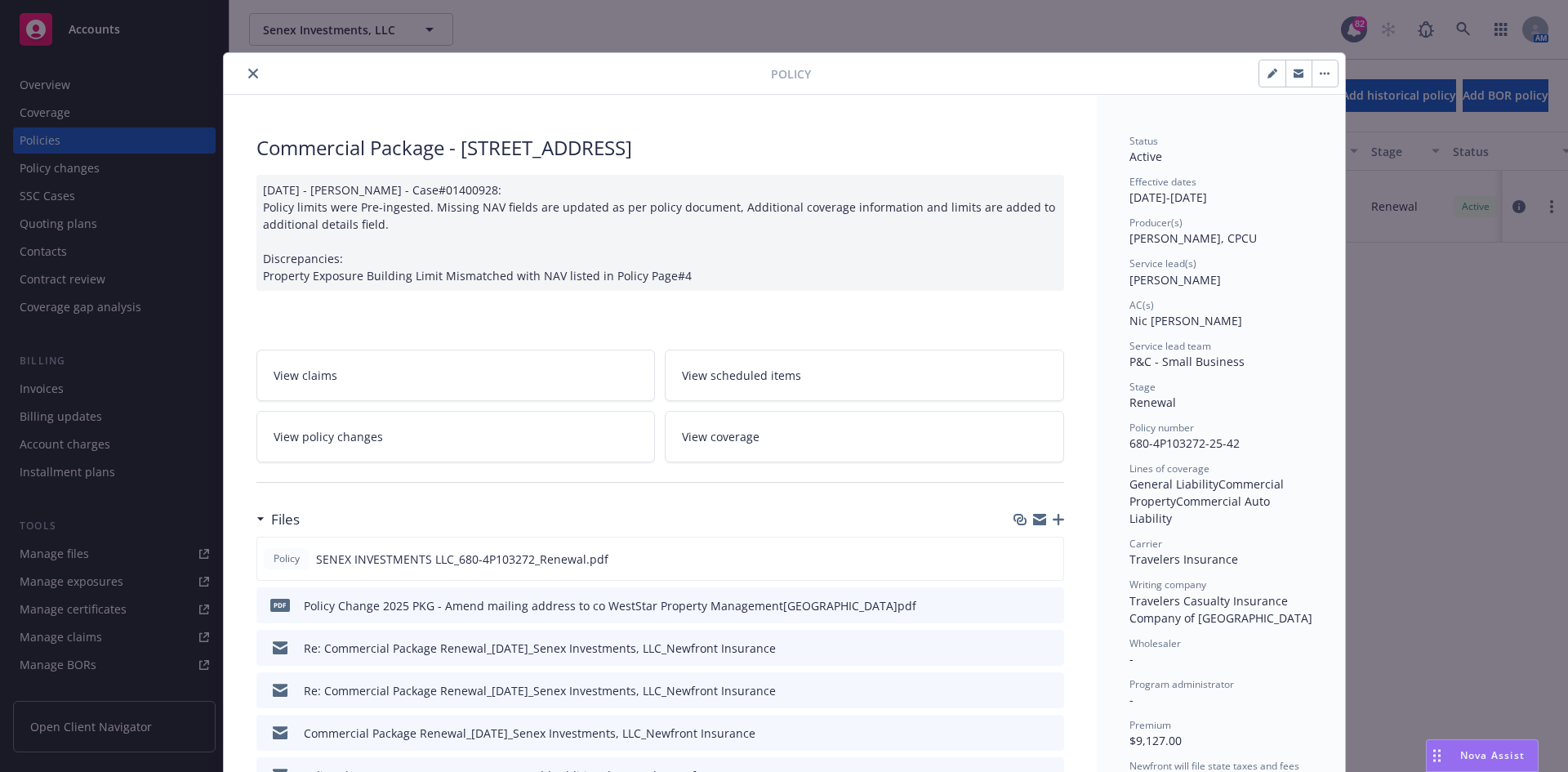
click at [104, 80] on div "Policy Commercial Package - [STREET_ADDRESS] [DATE] - [PERSON_NAME] - Case#0140…" at bounding box center [784, 386] width 1568 height 772
click at [248, 66] on button "close" at bounding box center [254, 74] width 20 height 20
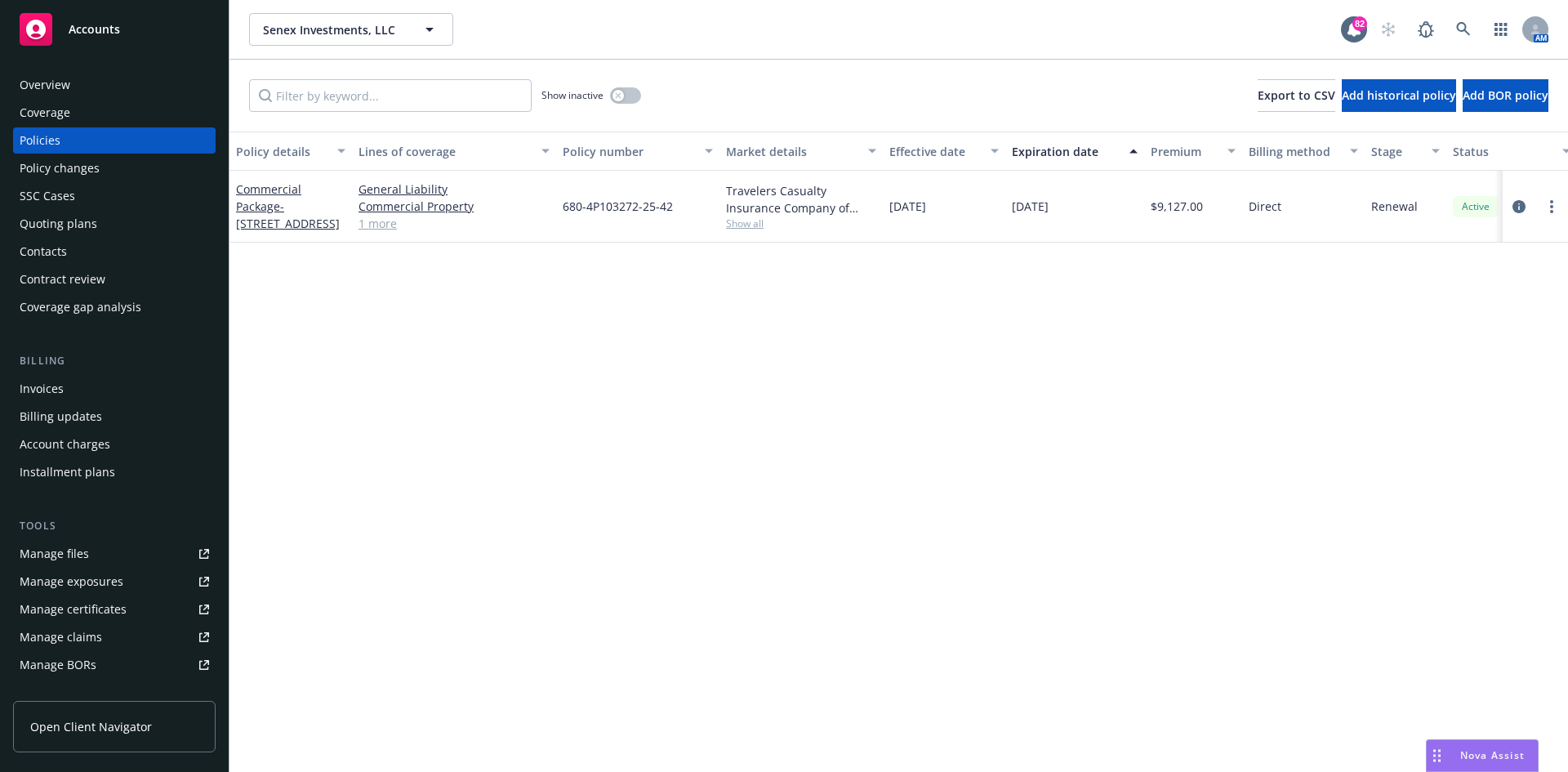
click at [73, 87] on div "Overview" at bounding box center [114, 85] width 189 height 26
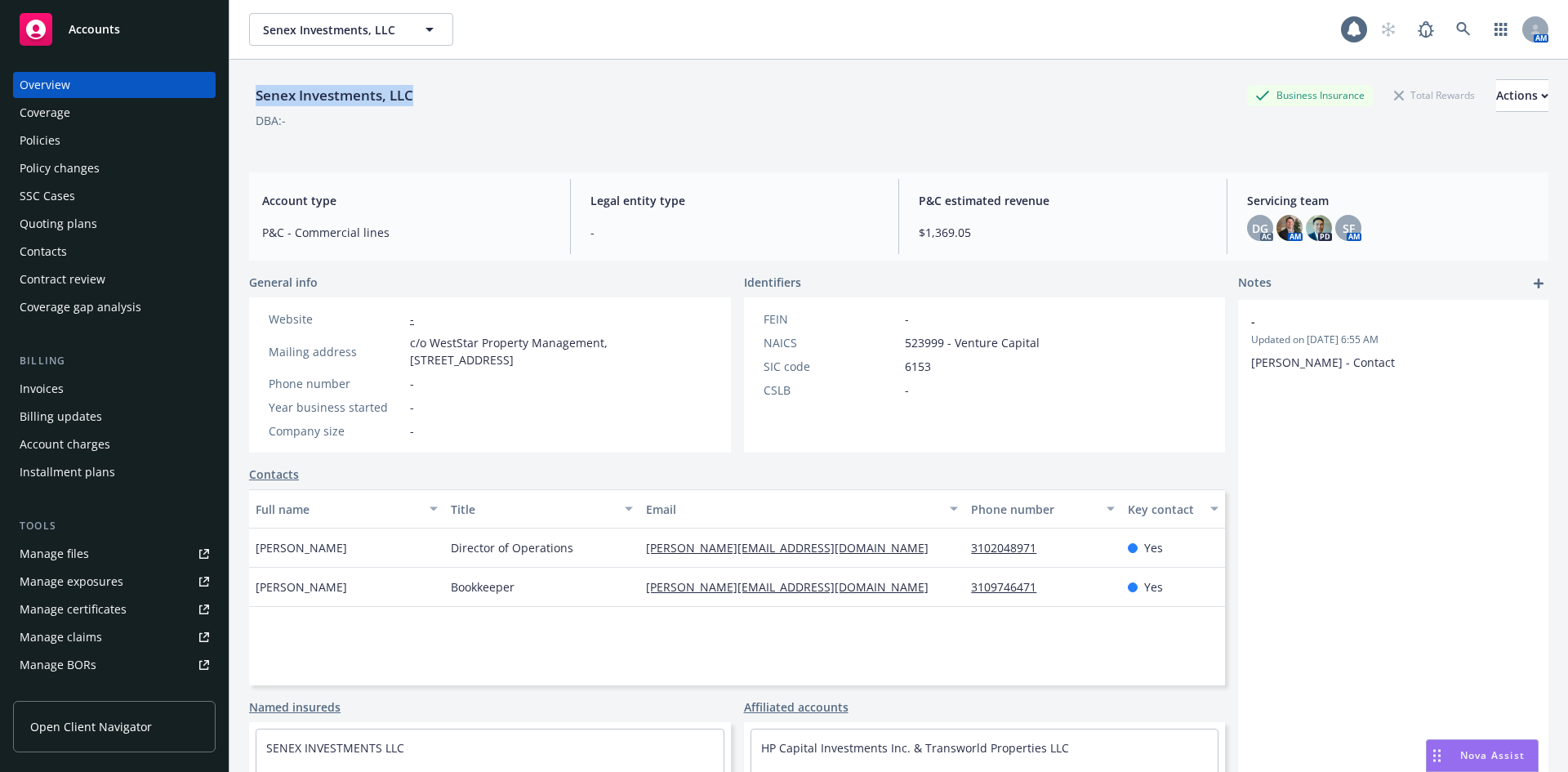
drag, startPoint x: 375, startPoint y: 94, endPoint x: 256, endPoint y: 96, distance: 119.0
click at [256, 96] on div "Senex Investments, LLC Business Insurance Total Rewards Actions" at bounding box center [898, 96] width 1299 height 33
copy div "Senex Investments, LLC"
click at [1456, 26] on icon at bounding box center [1463, 29] width 14 height 14
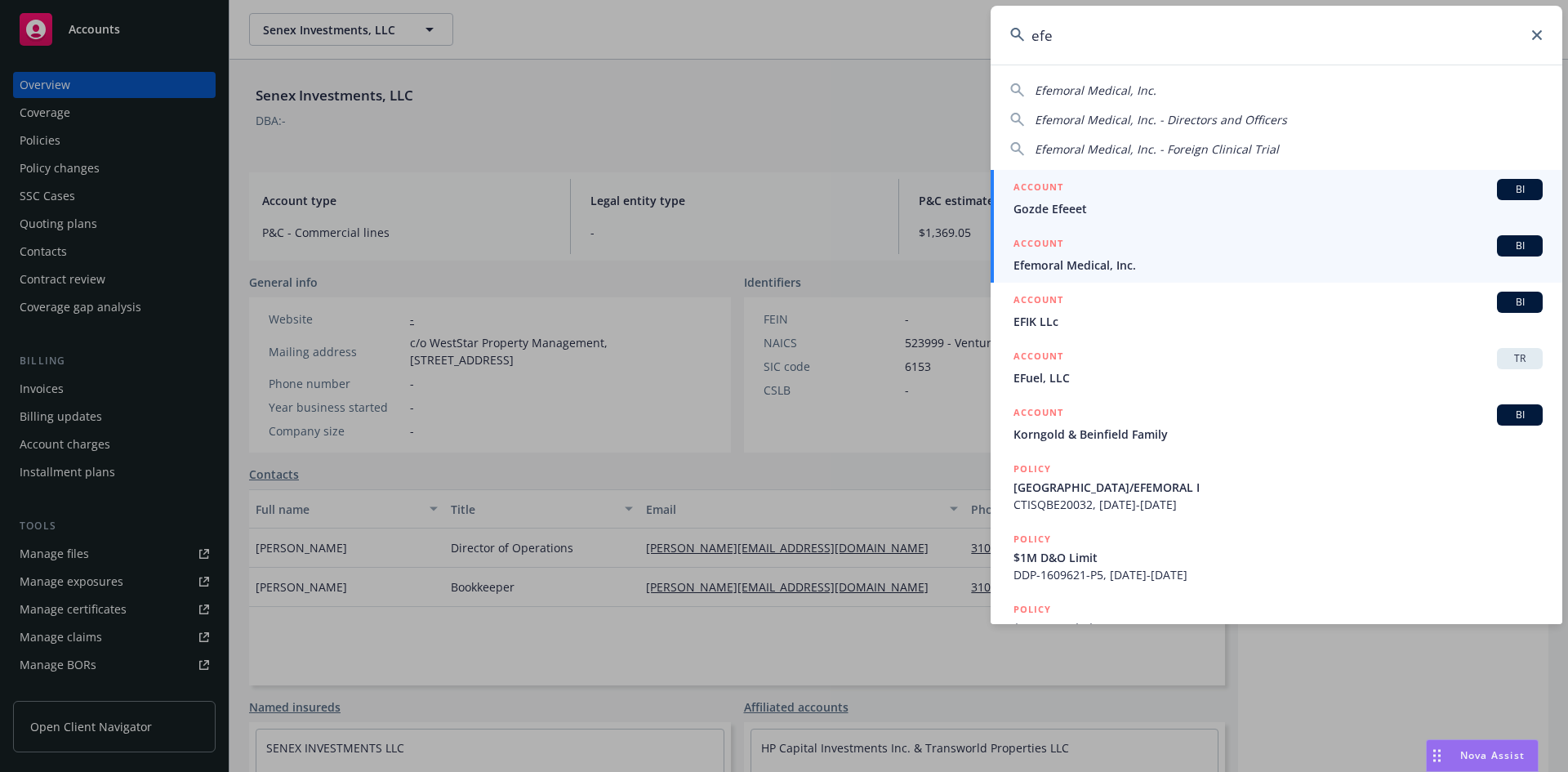
type input "efe"
click at [1049, 241] on h5 "ACCOUNT" at bounding box center [1038, 245] width 50 height 20
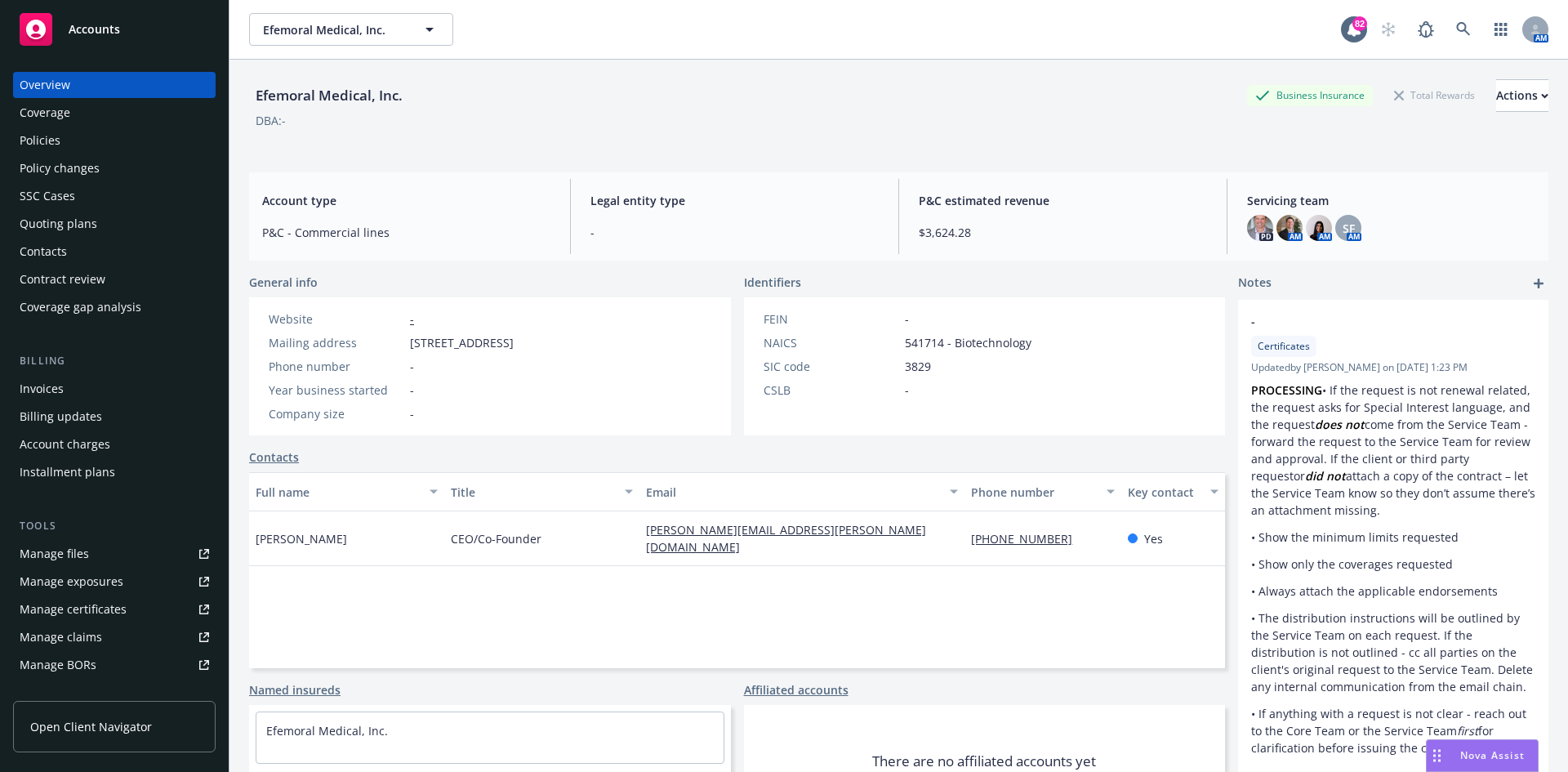
click at [68, 141] on div "Policies" at bounding box center [114, 140] width 189 height 26
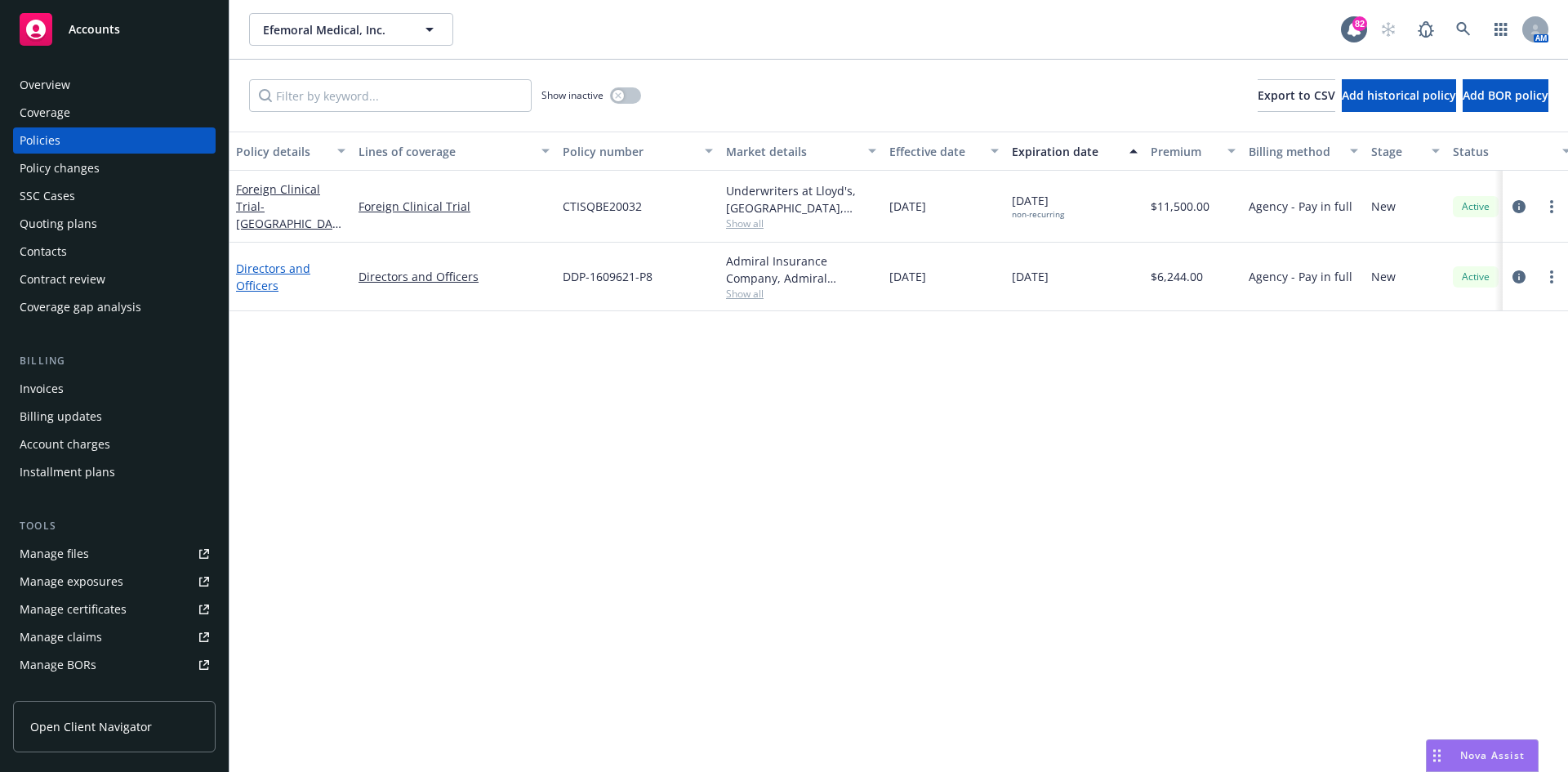
click at [266, 273] on link "Directors and Officers" at bounding box center [273, 277] width 75 height 33
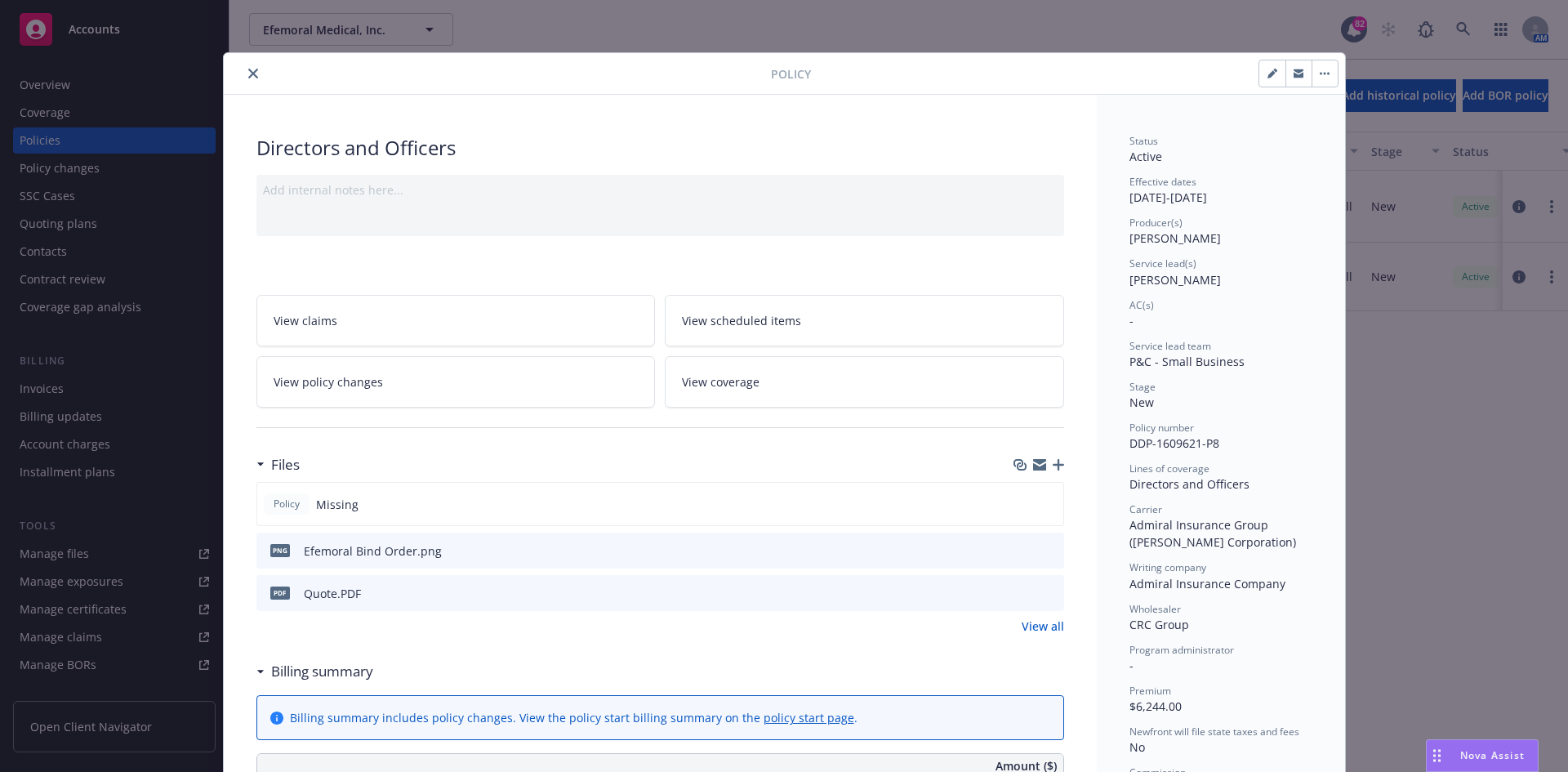
click at [1054, 462] on icon "button" at bounding box center [1058, 464] width 11 height 11
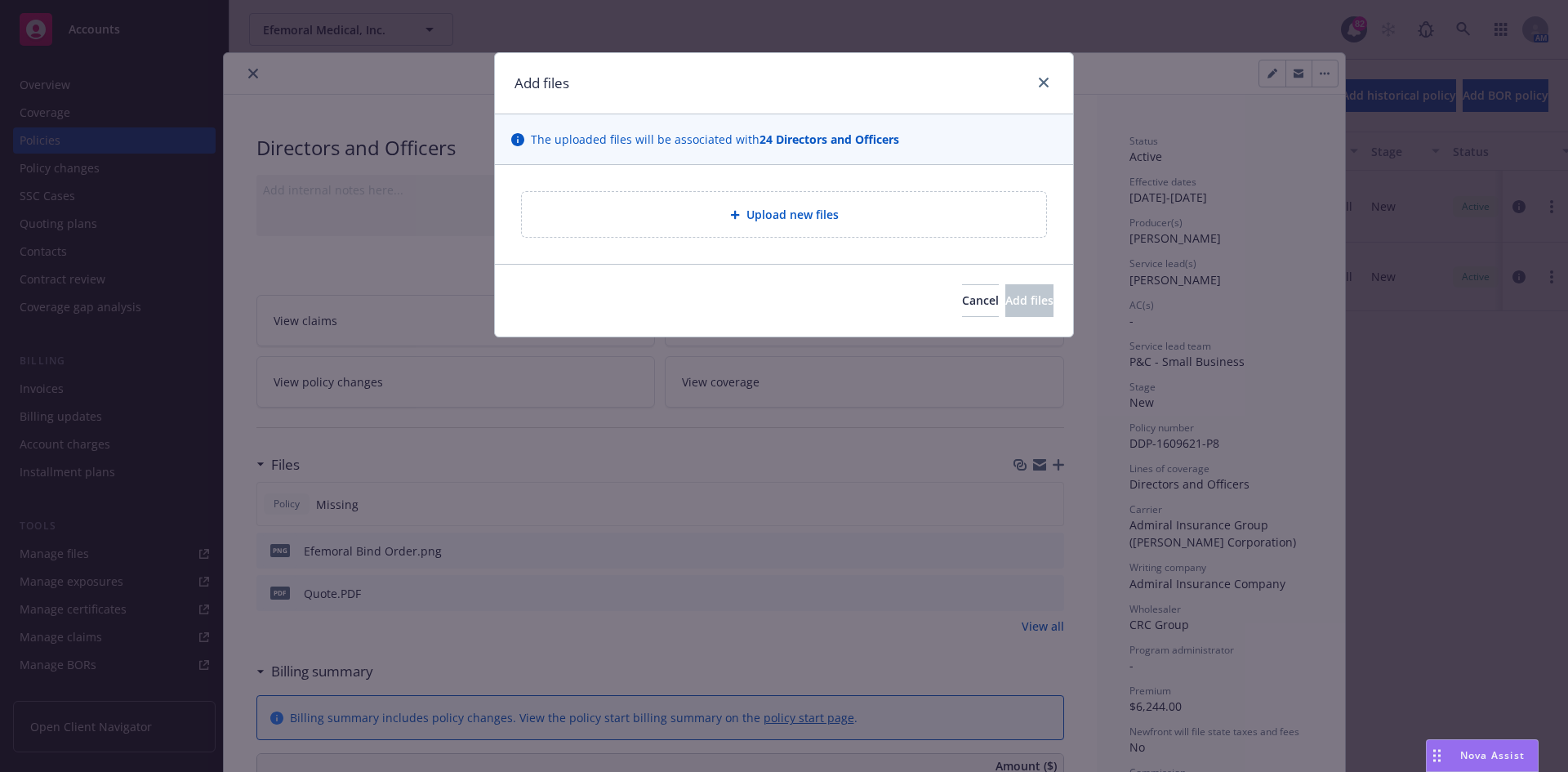
click at [745, 217] on div at bounding box center [739, 215] width 16 height 10
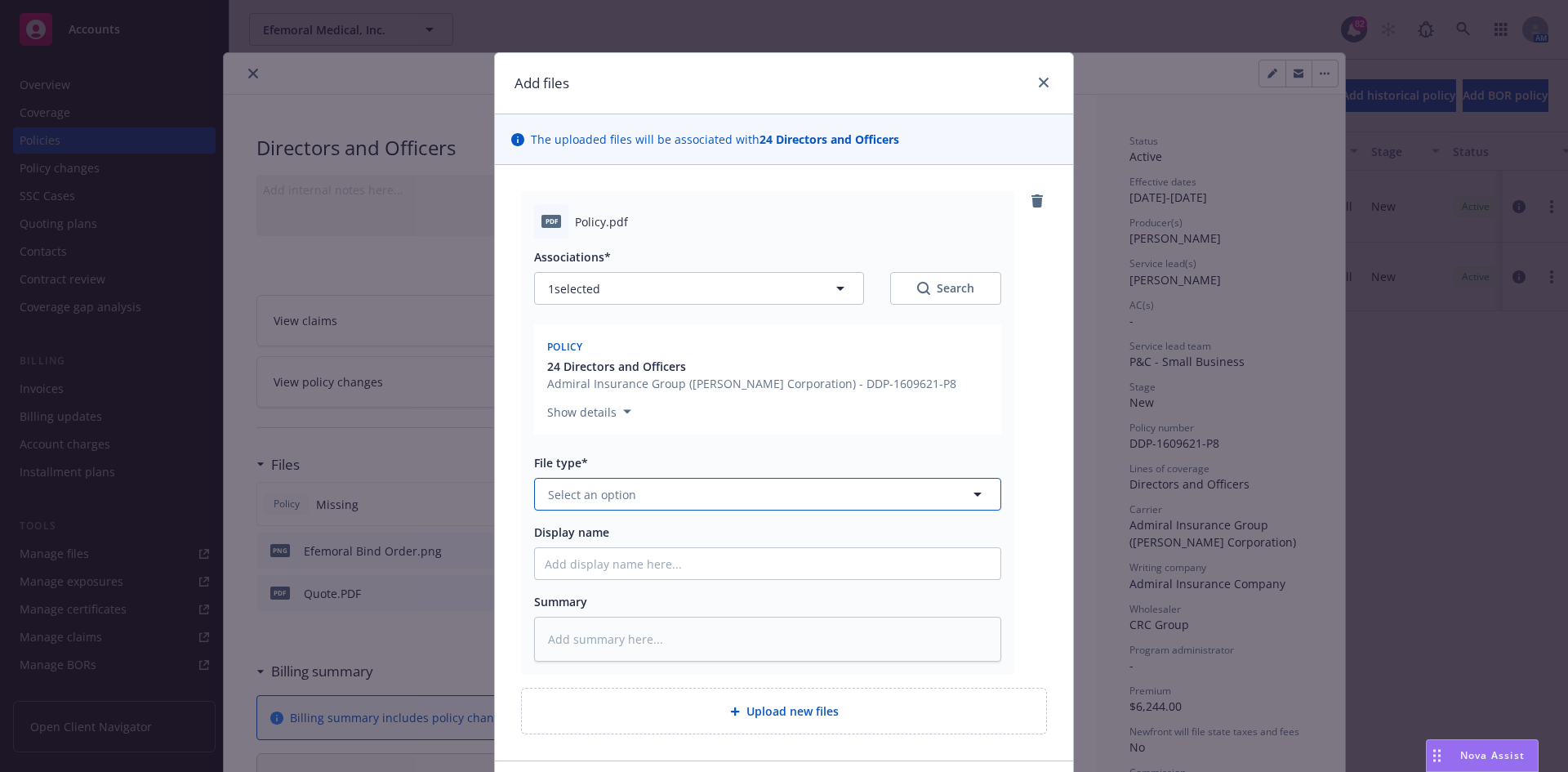
click at [644, 499] on button "Select an option" at bounding box center [768, 494] width 467 height 33
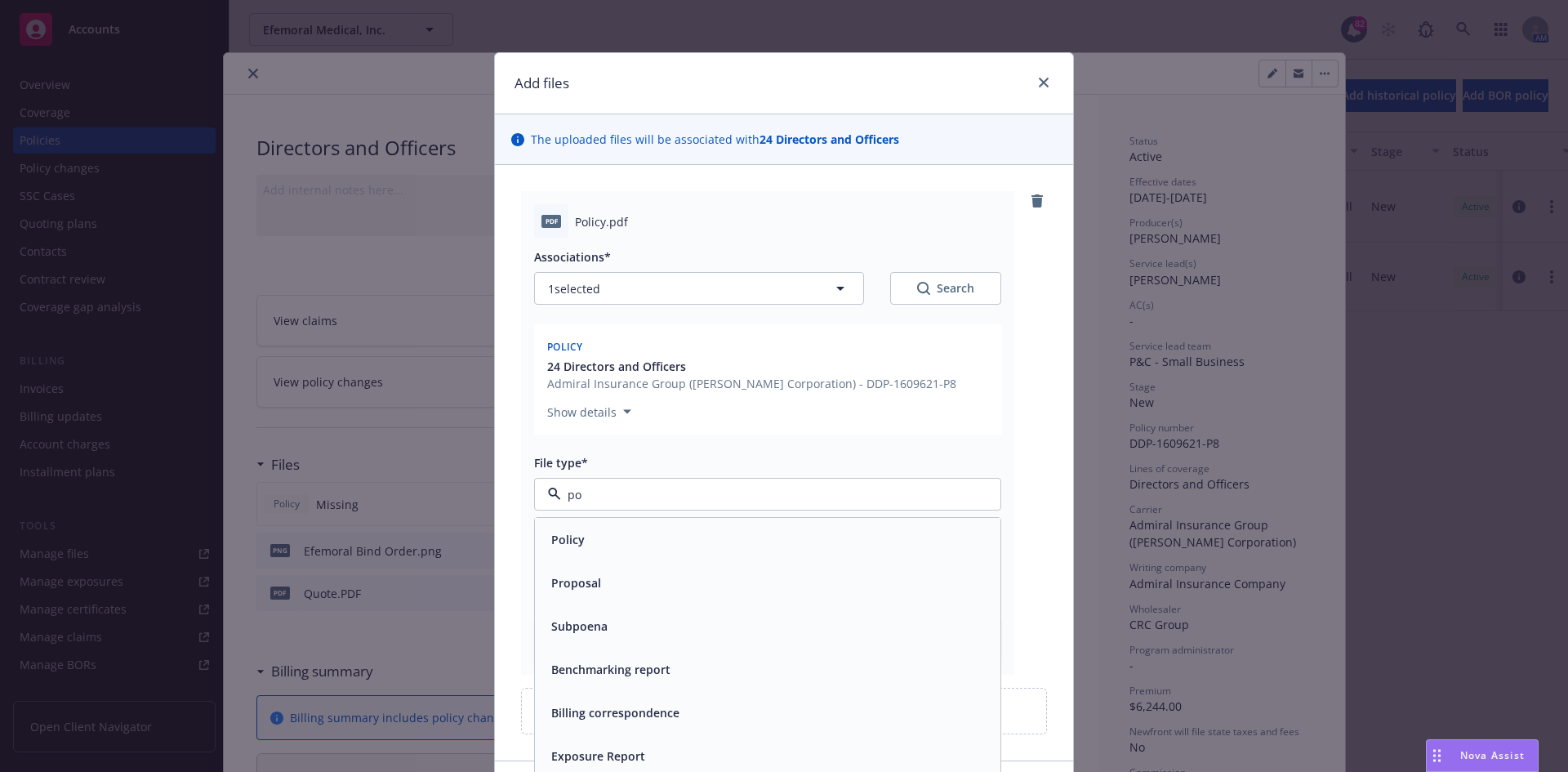
type input "pol"
click at [569, 540] on span "Policy" at bounding box center [568, 539] width 34 height 17
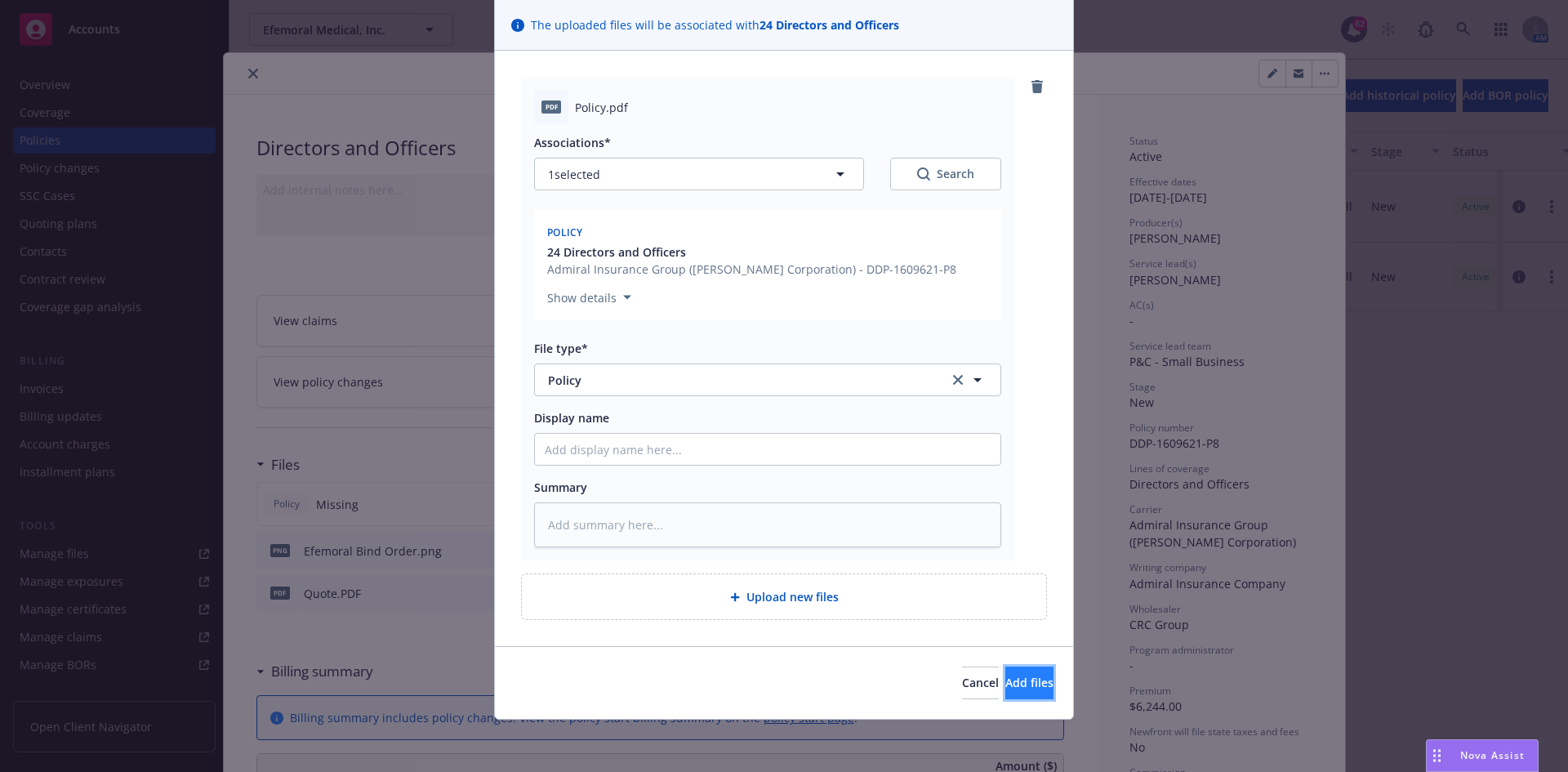
click at [1031, 685] on button "Add files" at bounding box center [1029, 683] width 48 height 33
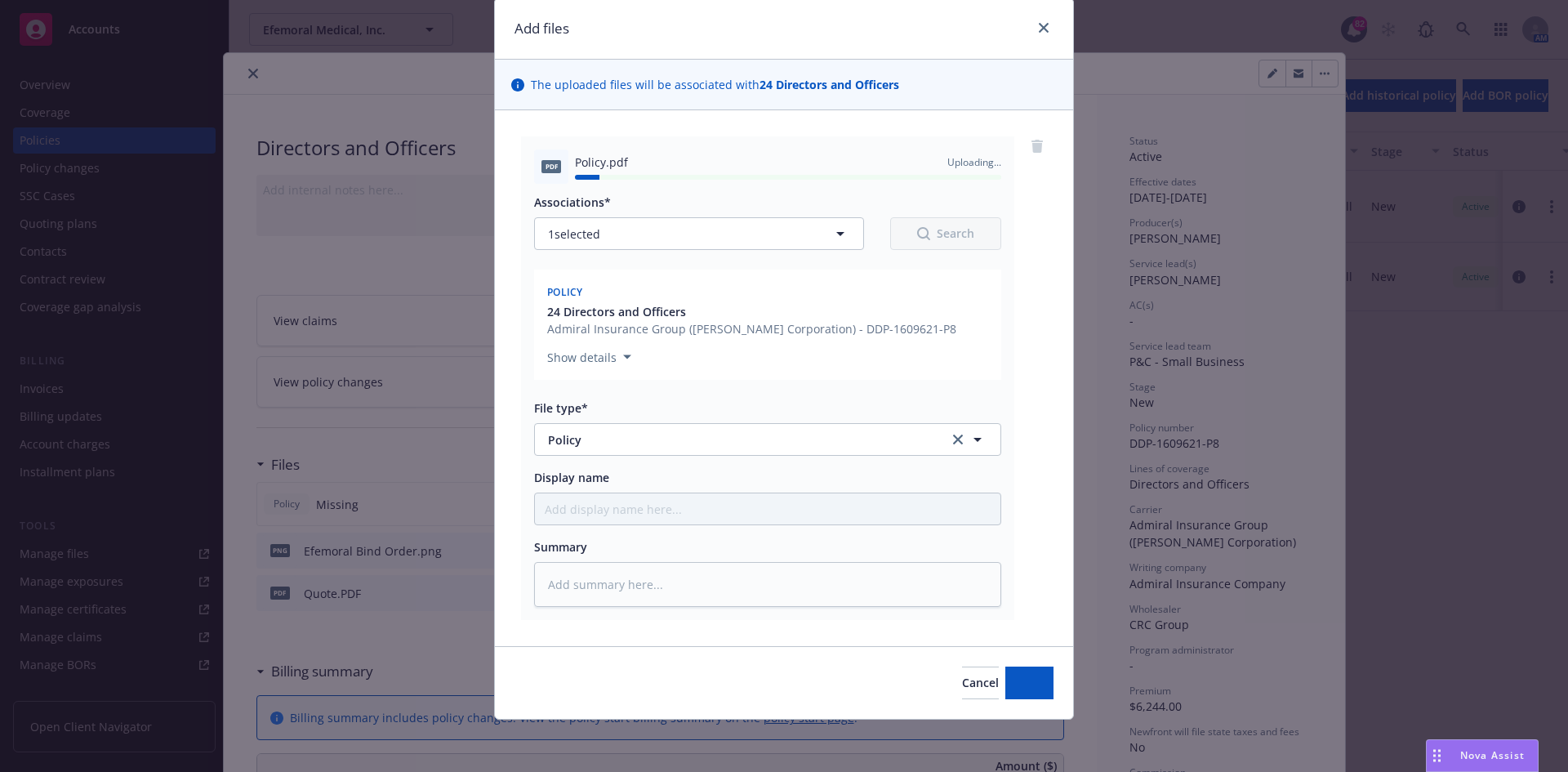
type textarea "x"
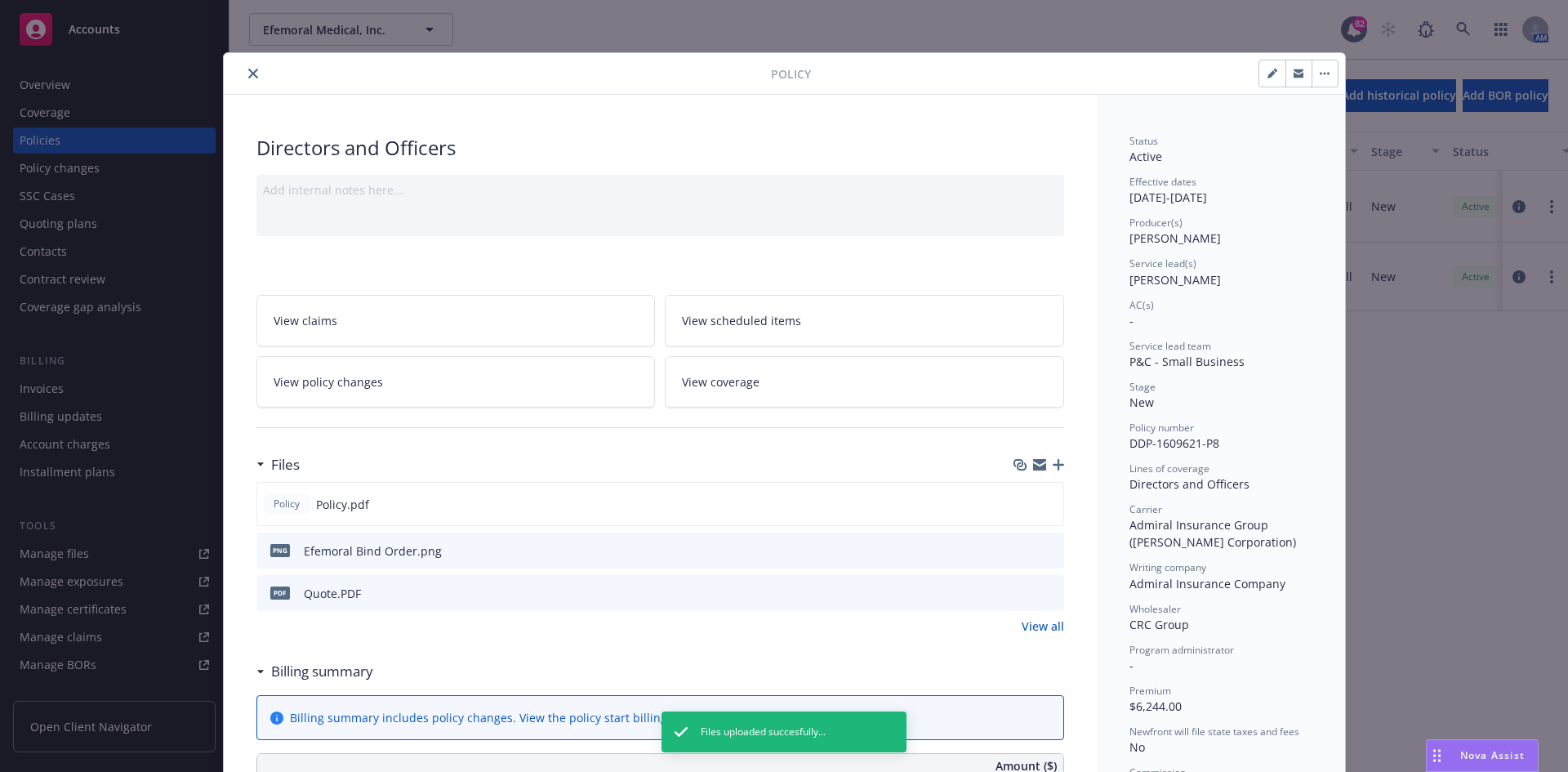
click at [248, 70] on icon "close" at bounding box center [253, 74] width 10 height 10
